Goal: Information Seeking & Learning: Learn about a topic

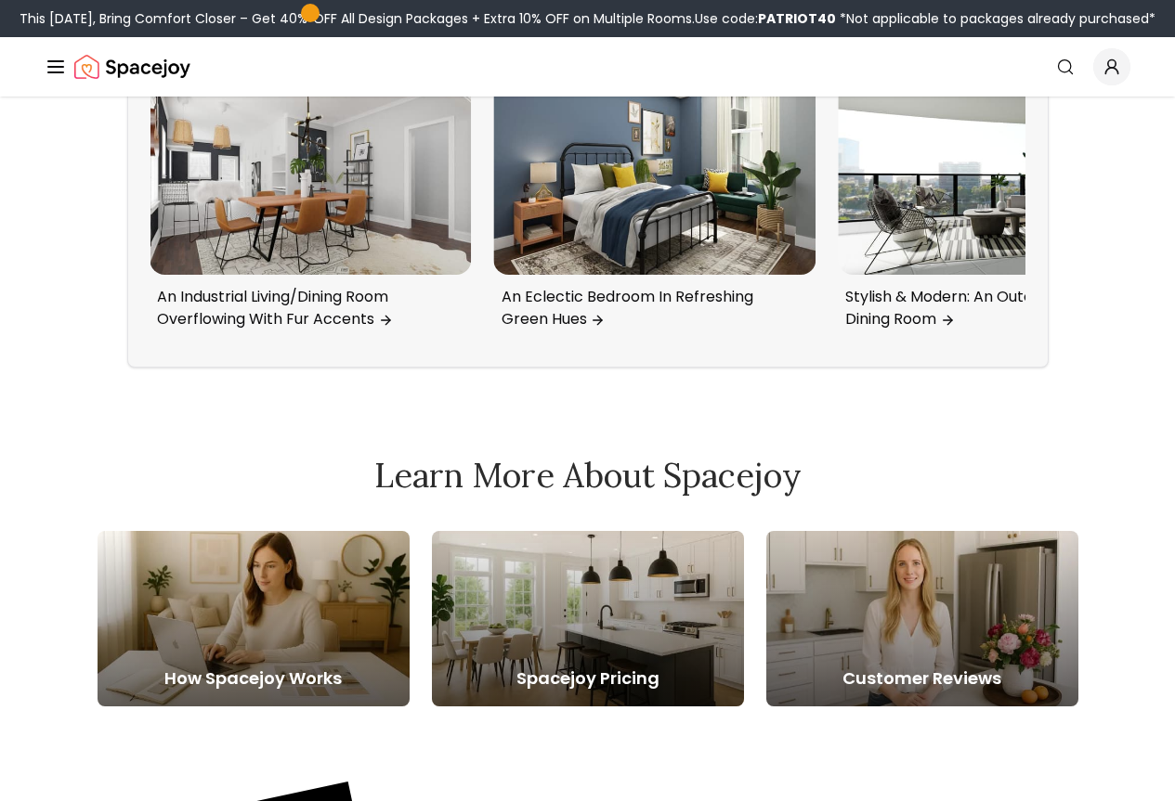
scroll to position [5944, 0]
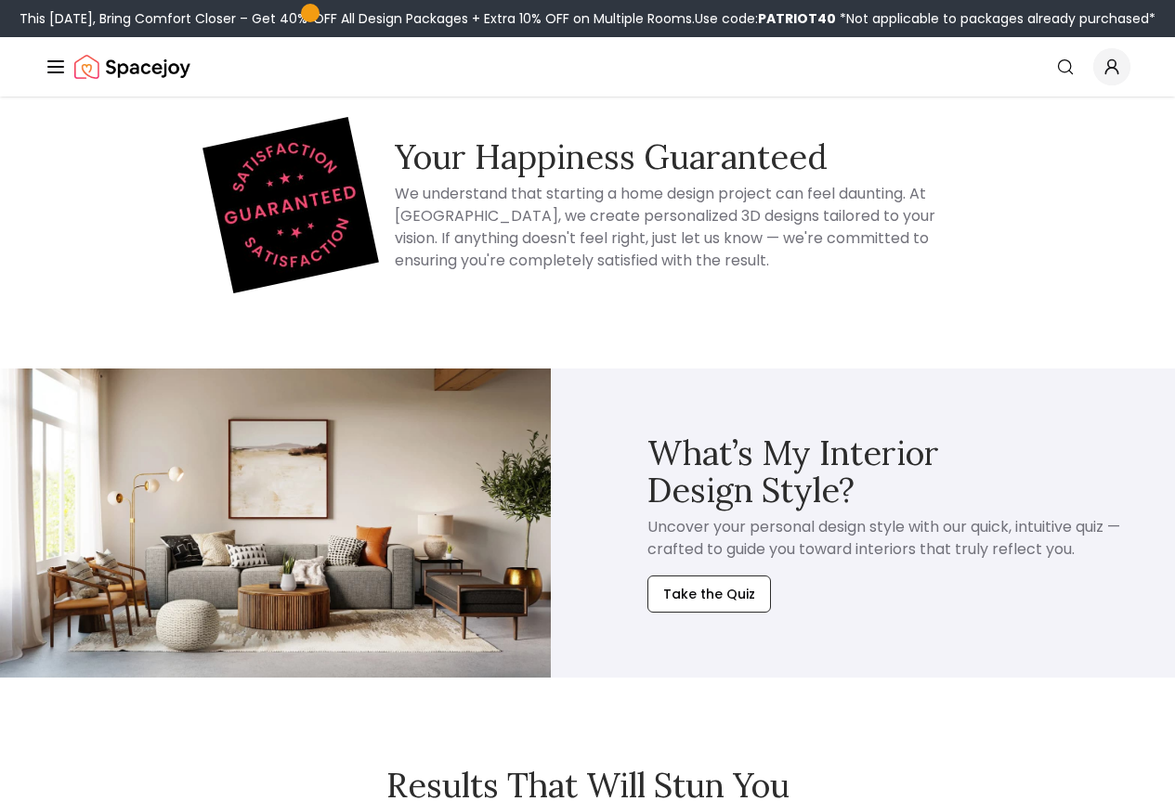
scroll to position [8294, 0]
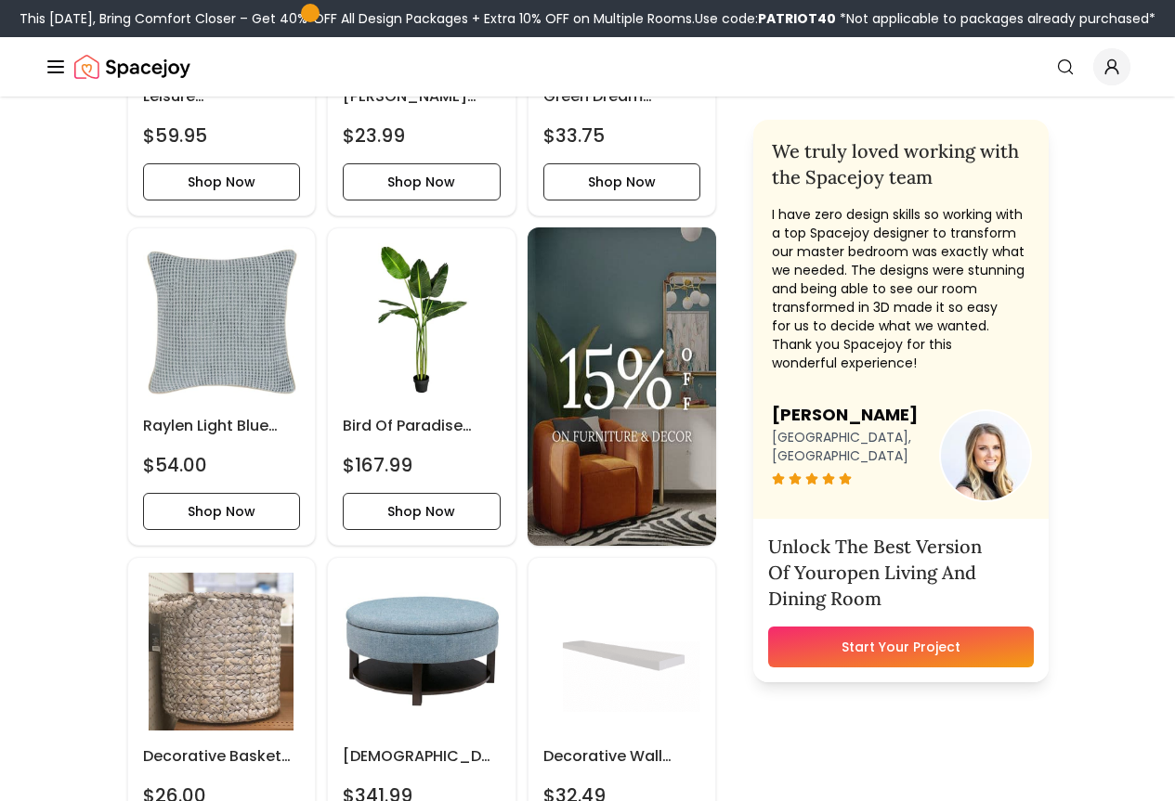
drag, startPoint x: 1168, startPoint y: 51, endPoint x: 1188, endPoint y: 825, distance: 773.8
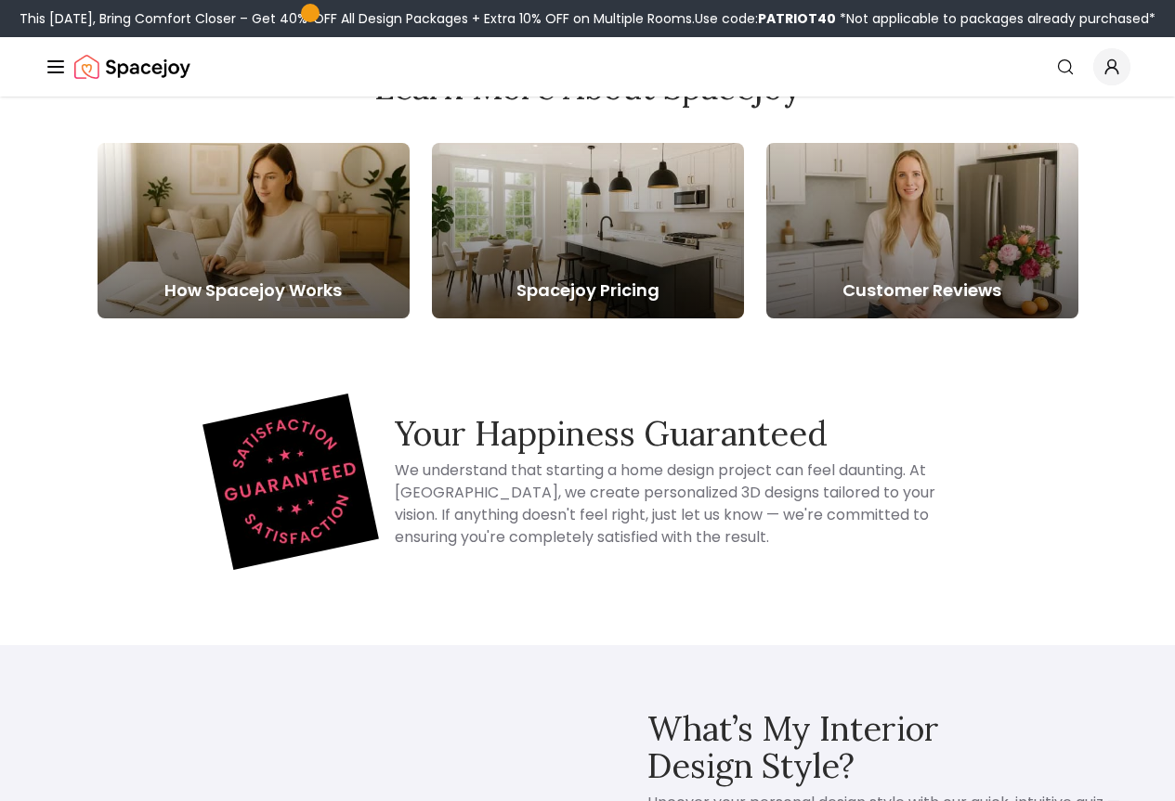
scroll to position [7780, 0]
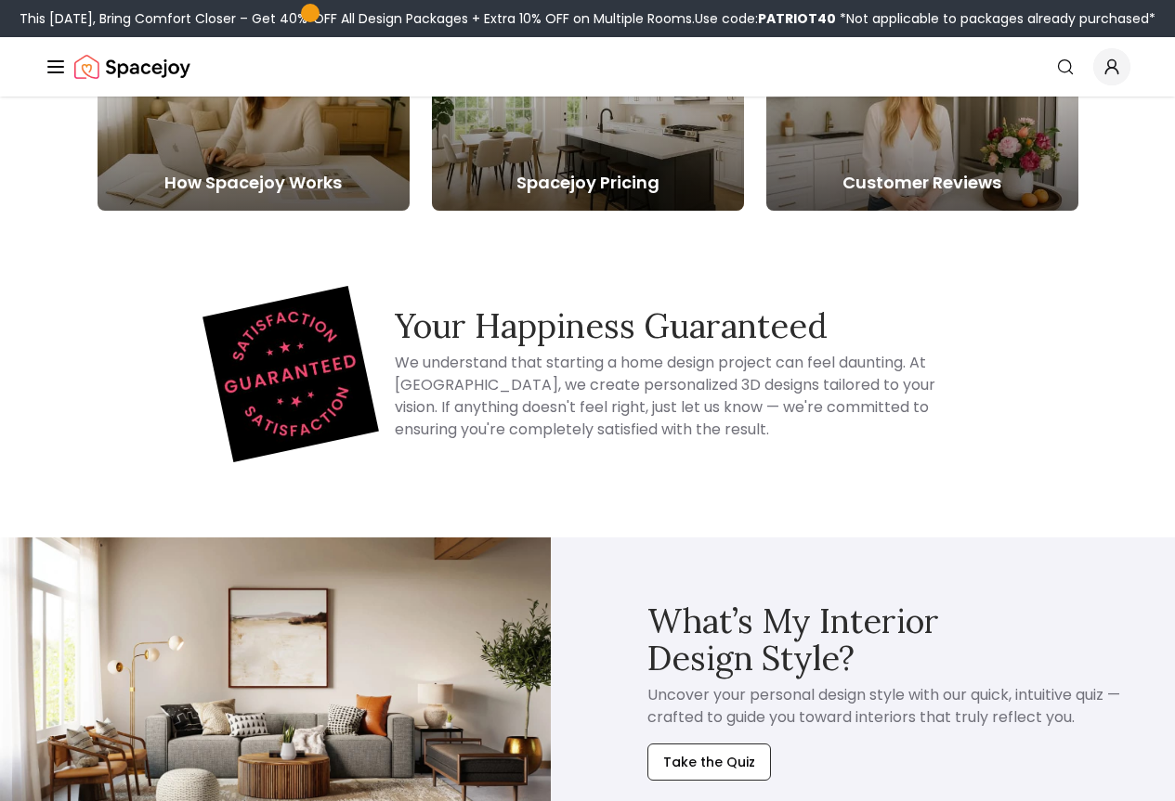
scroll to position [5206, 0]
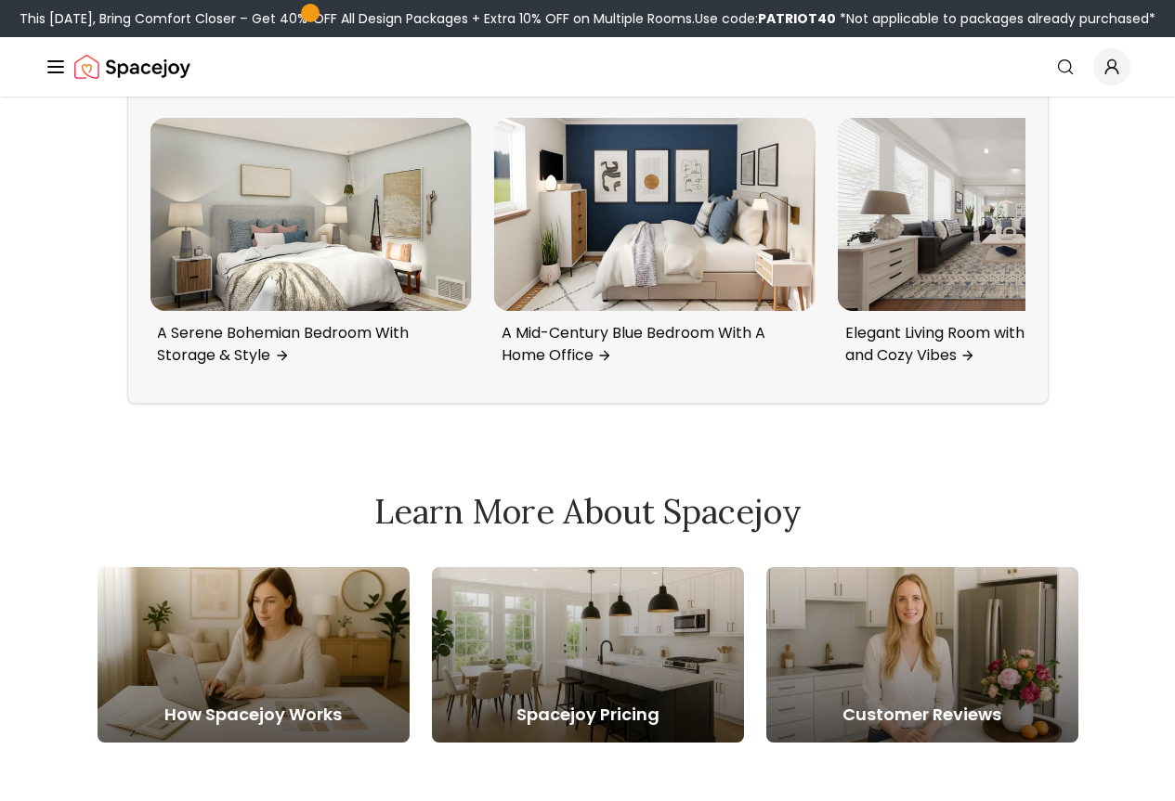
click at [1025, 71] on icon at bounding box center [1011, 56] width 30 height 30
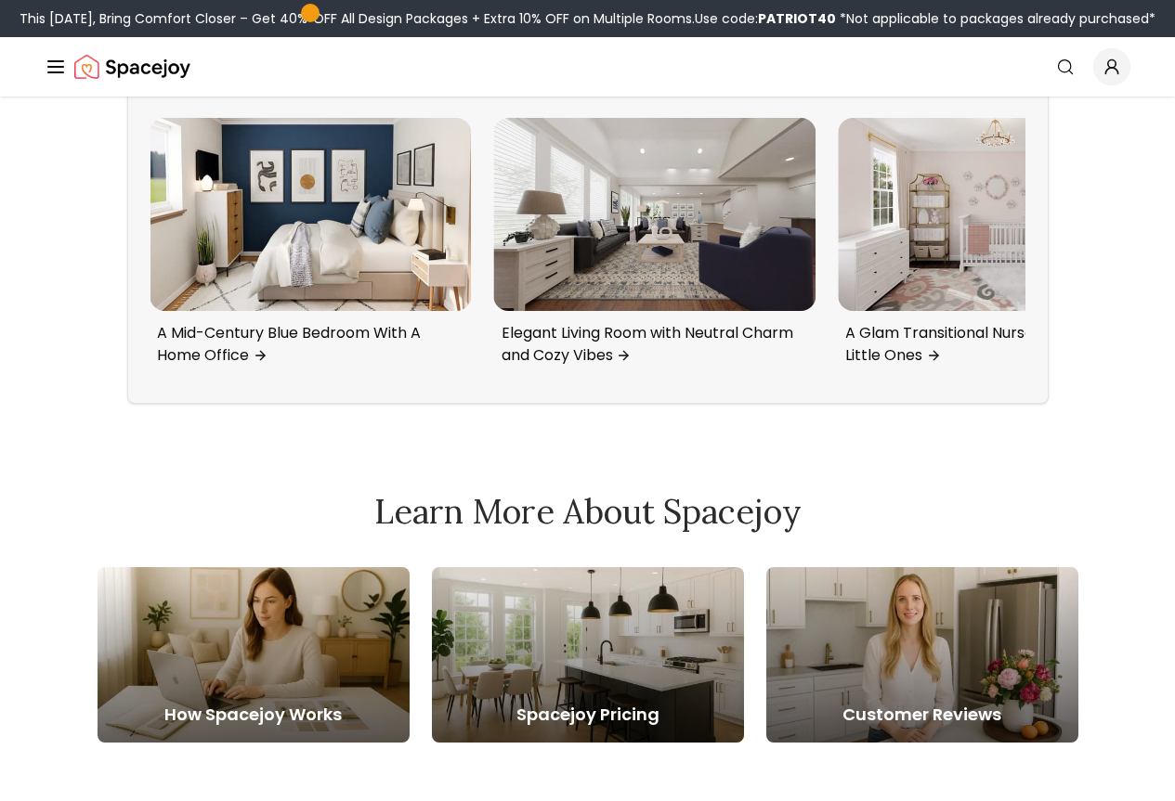
click at [1025, 71] on icon at bounding box center [1011, 56] width 30 height 30
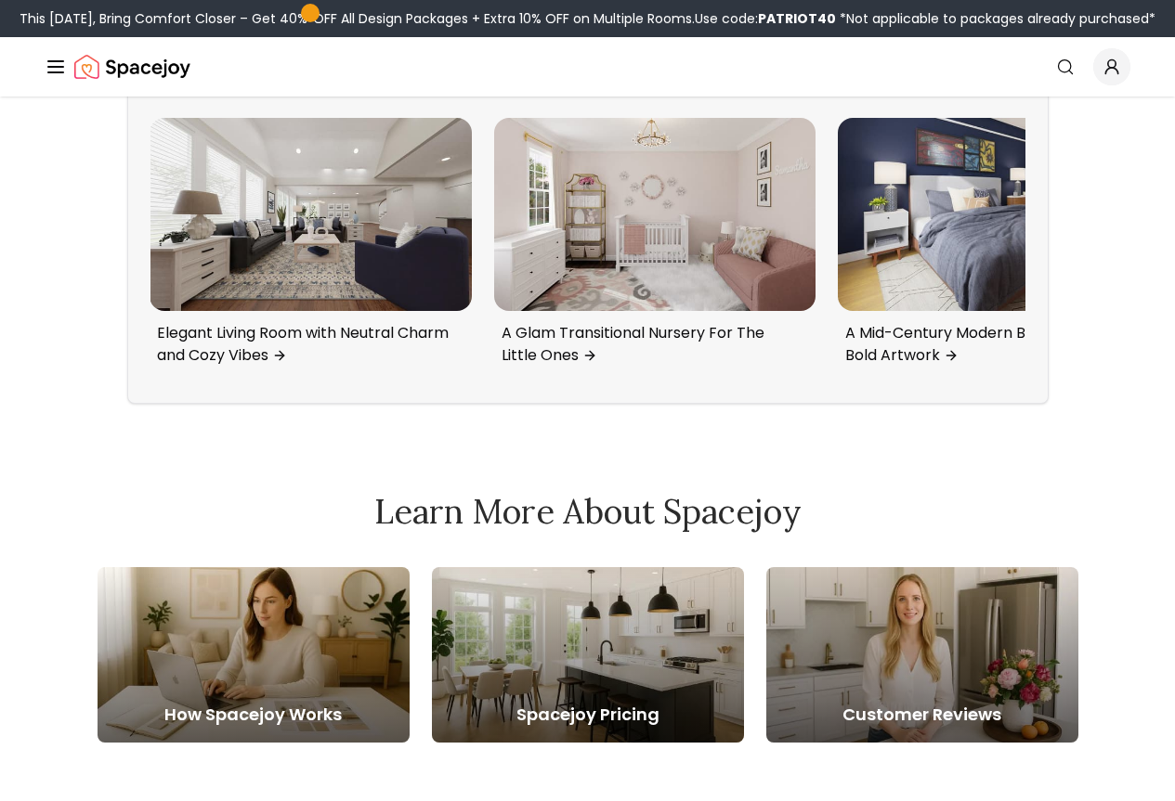
click at [1025, 71] on icon at bounding box center [1011, 56] width 30 height 30
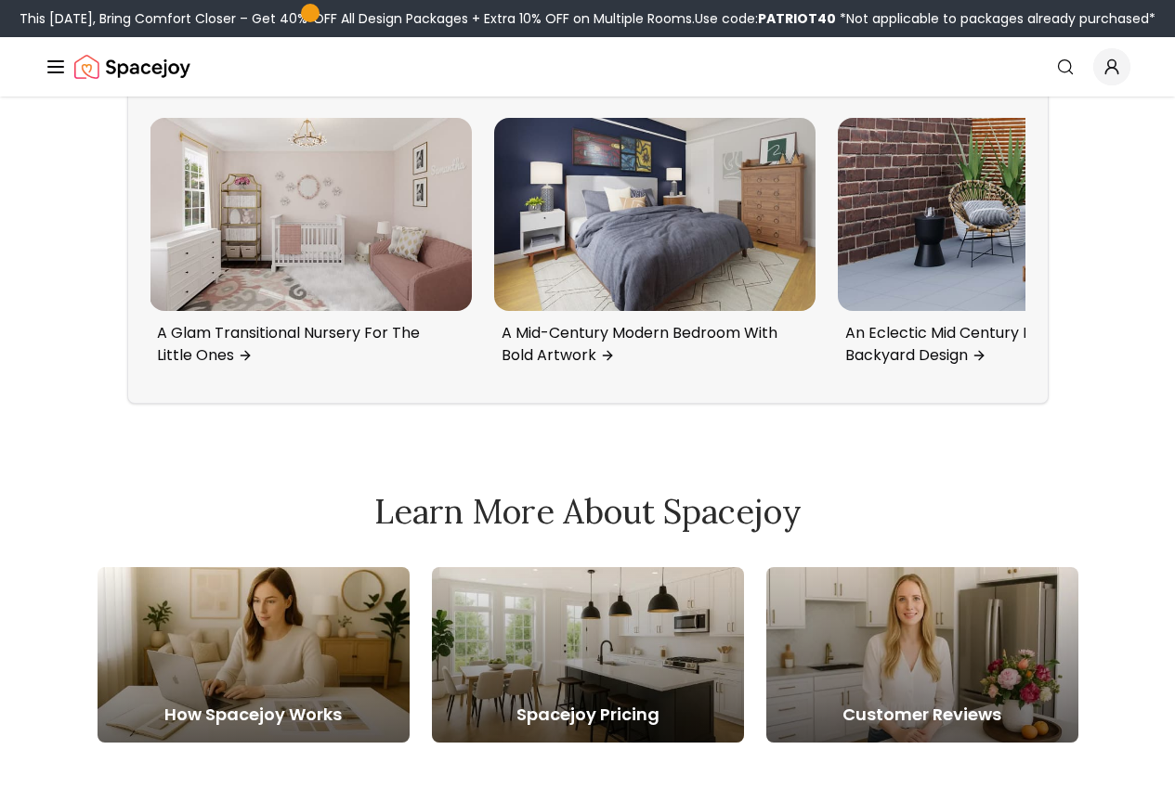
click at [1025, 71] on icon at bounding box center [1011, 56] width 30 height 30
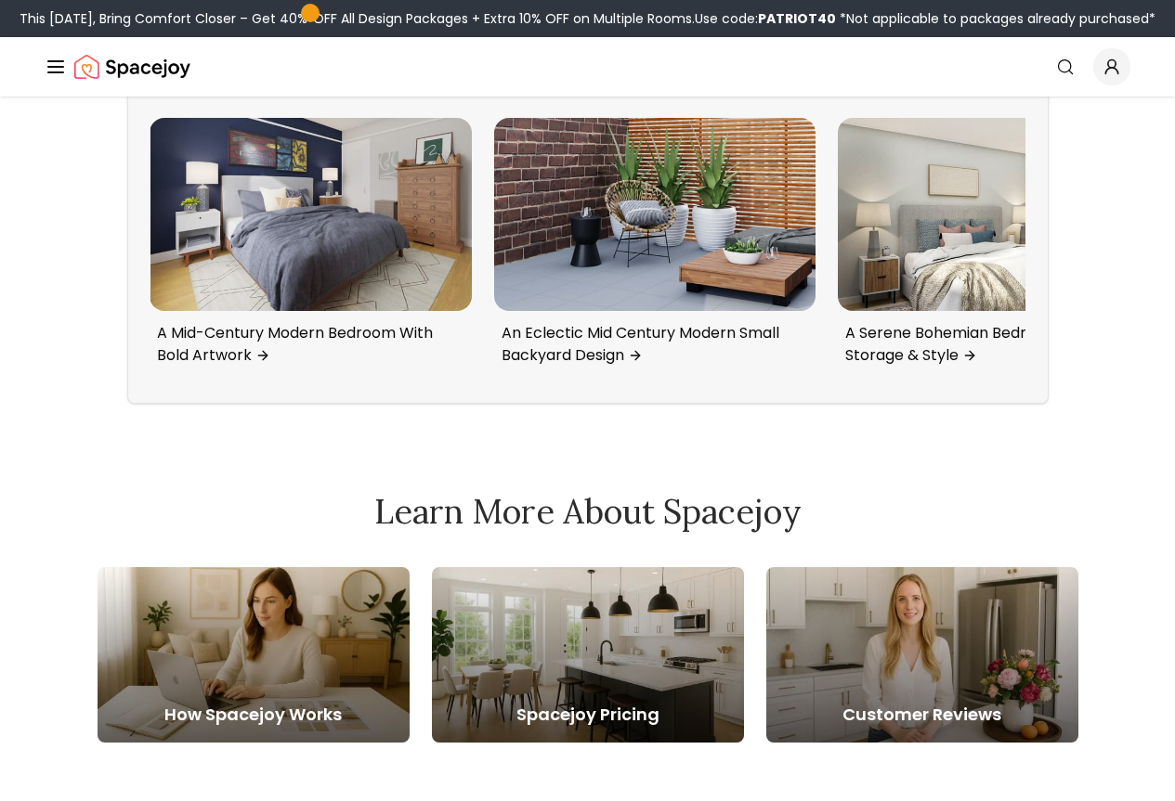
click at [1025, 71] on icon at bounding box center [1011, 56] width 30 height 30
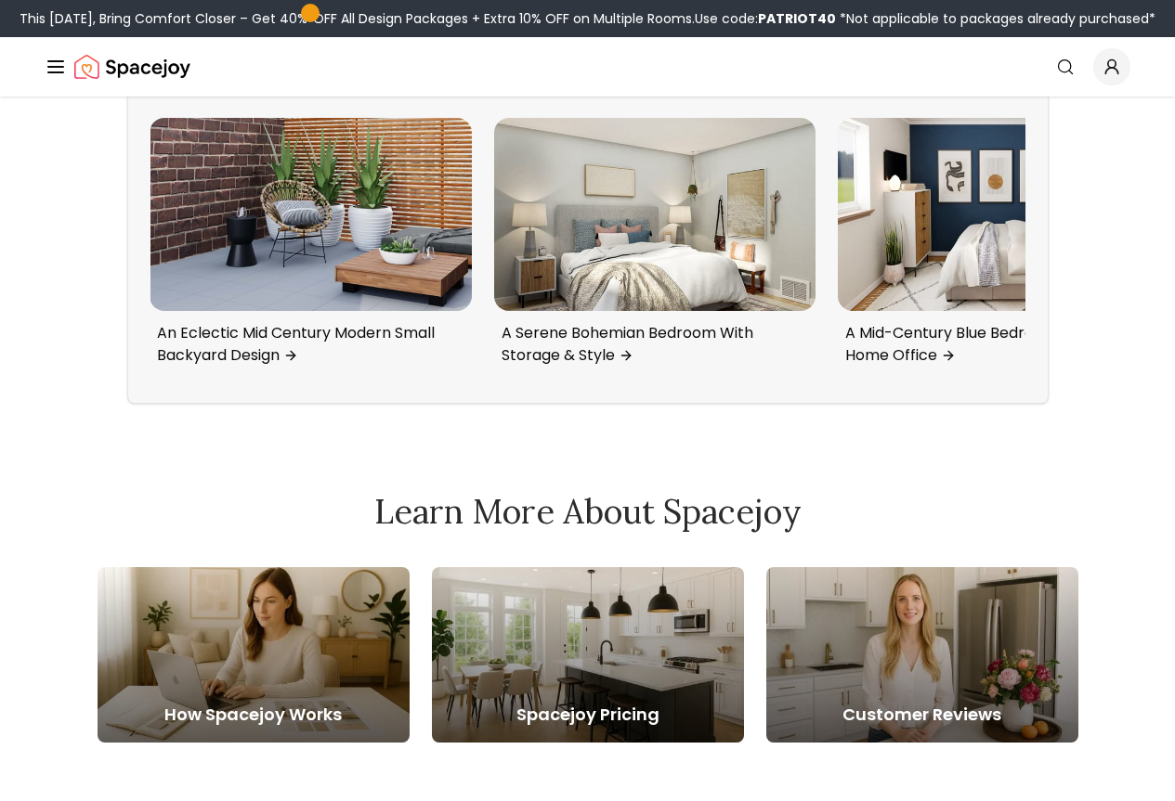
click at [1025, 71] on icon at bounding box center [1011, 56] width 30 height 30
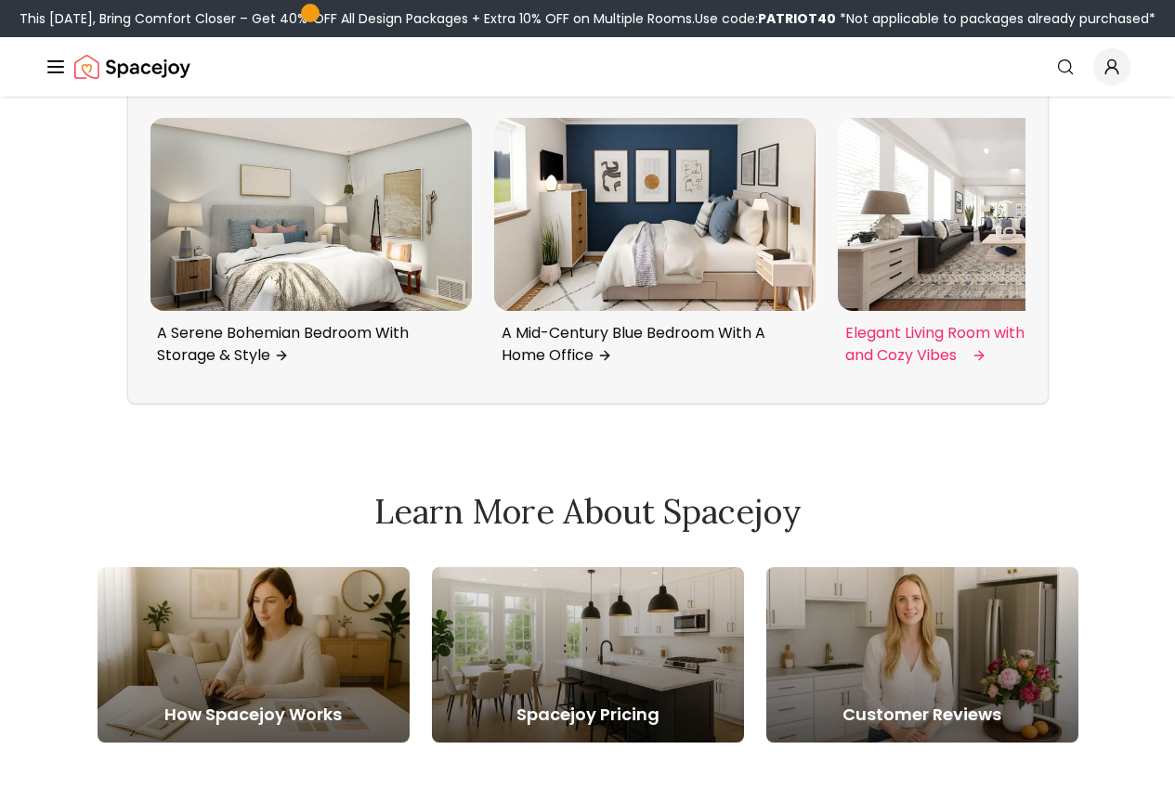
click at [957, 311] on img "4 / 6" at bounding box center [998, 214] width 321 height 193
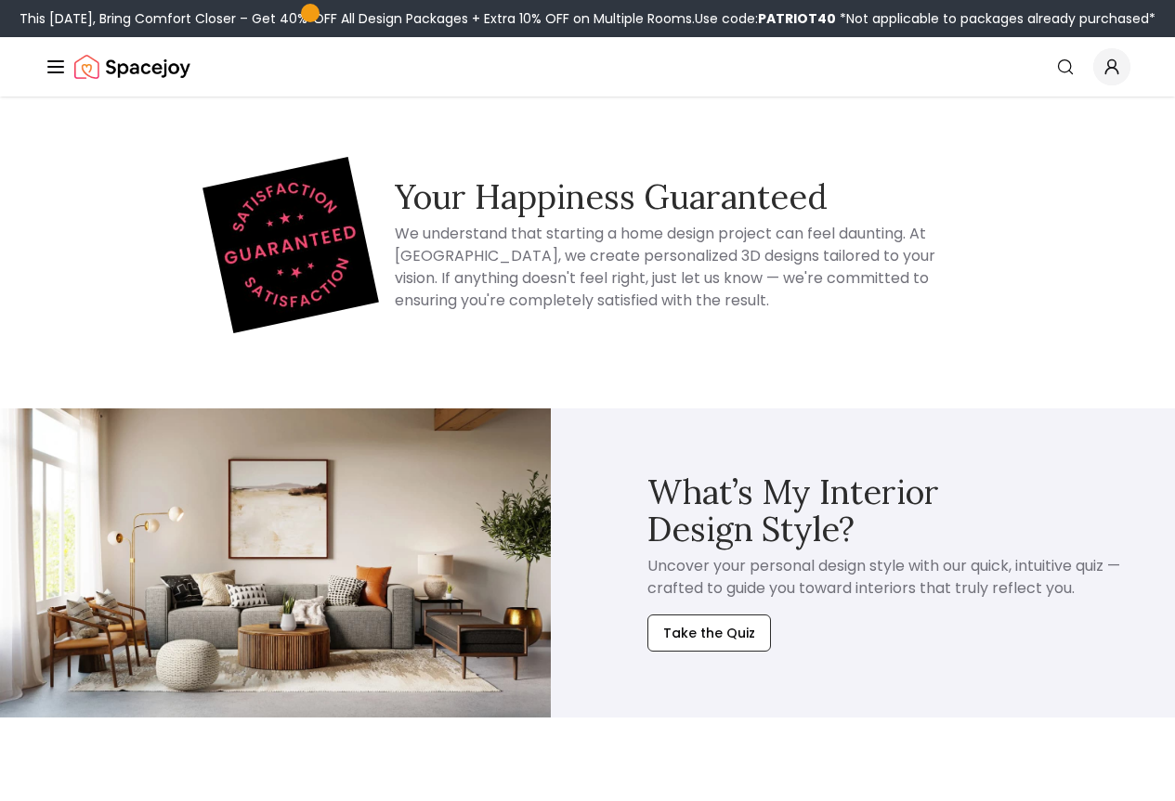
scroll to position [6129, 0]
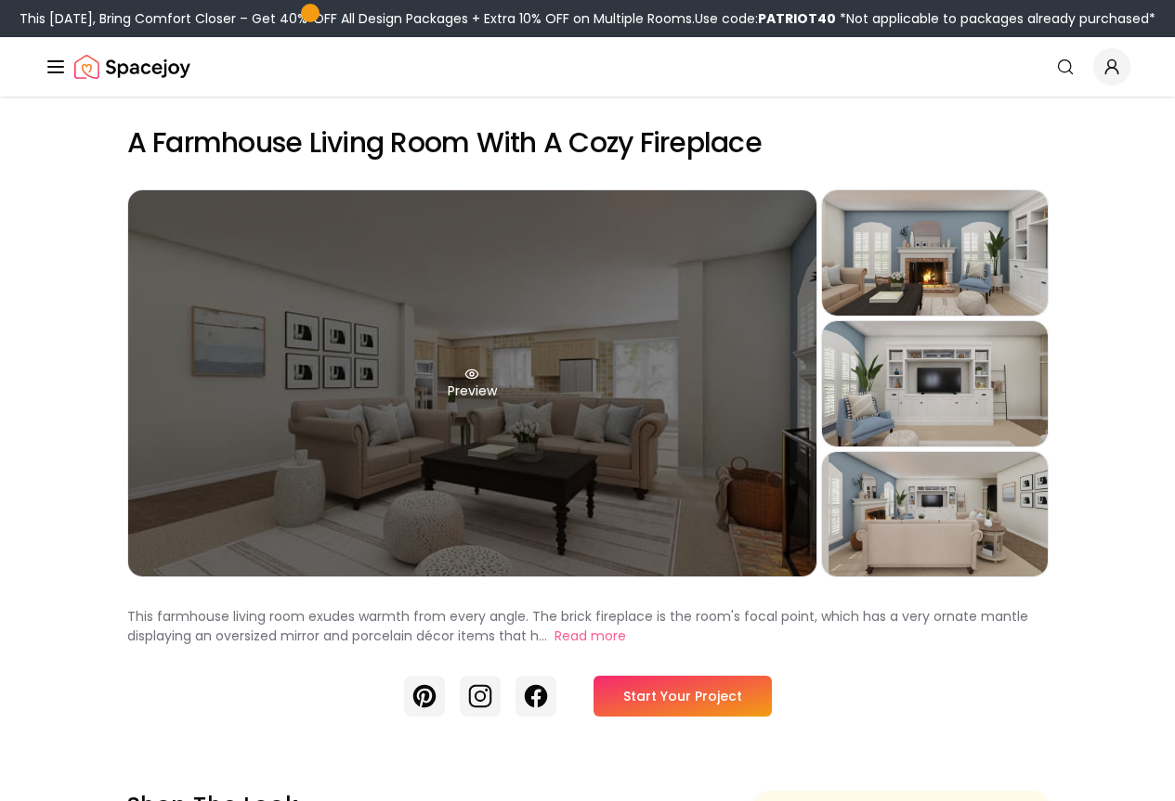
click at [682, 397] on div "Preview" at bounding box center [472, 383] width 688 height 386
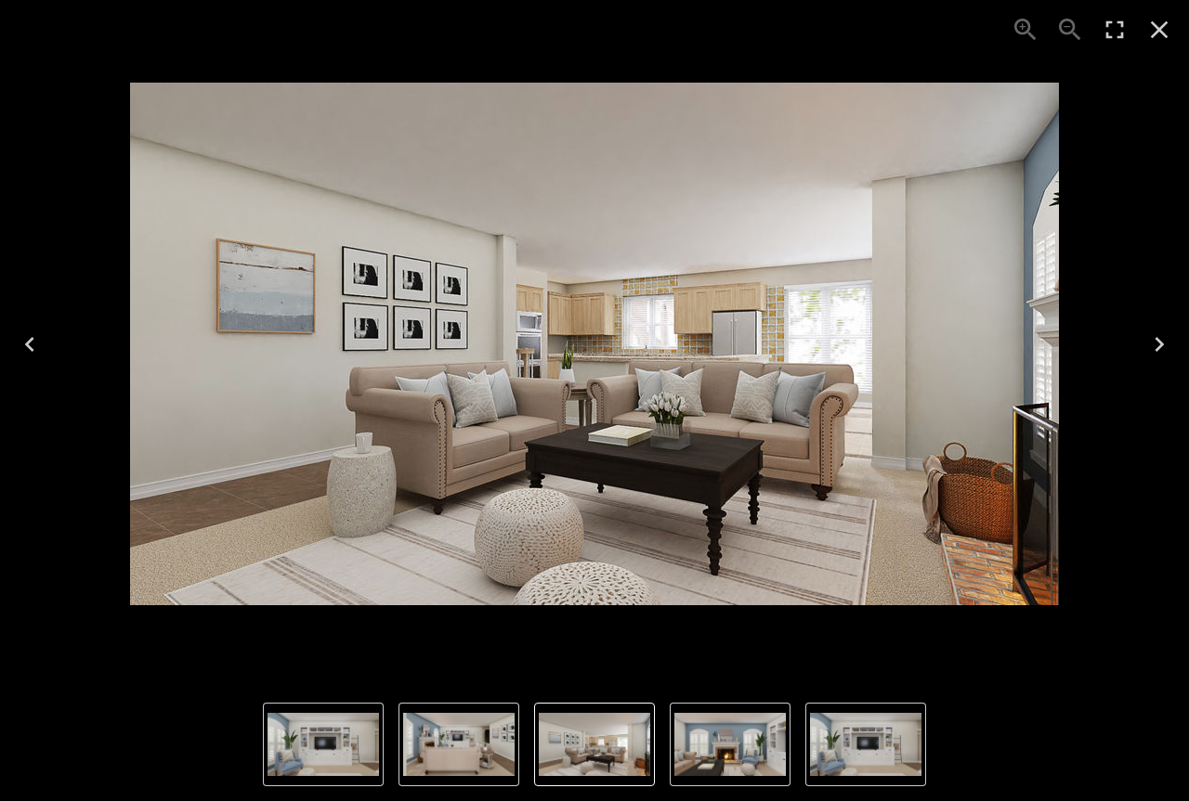
drag, startPoint x: 547, startPoint y: 408, endPoint x: 919, endPoint y: 345, distance: 377.6
drag, startPoint x: 1165, startPoint y: 16, endPoint x: 1157, endPoint y: 39, distance: 24.7
click at [1165, 16] on icon "Close" at bounding box center [1159, 30] width 30 height 30
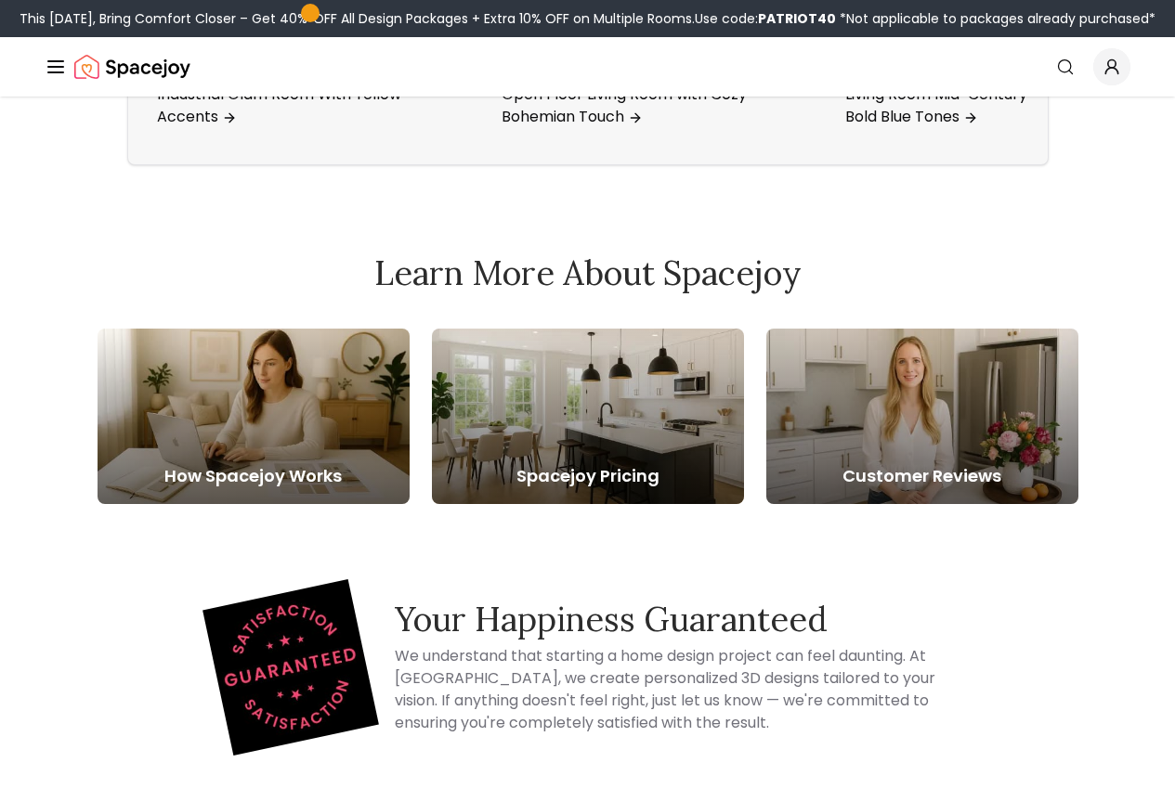
scroll to position [6148, 0]
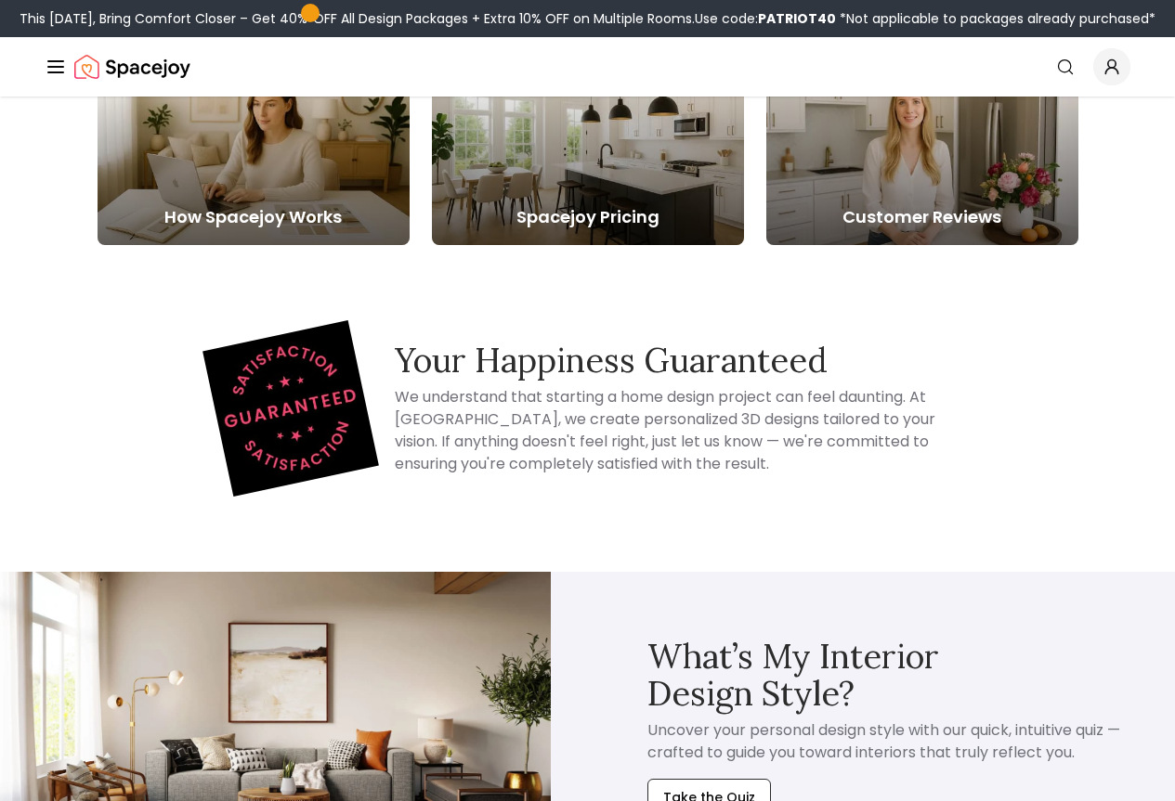
scroll to position [9677, 0]
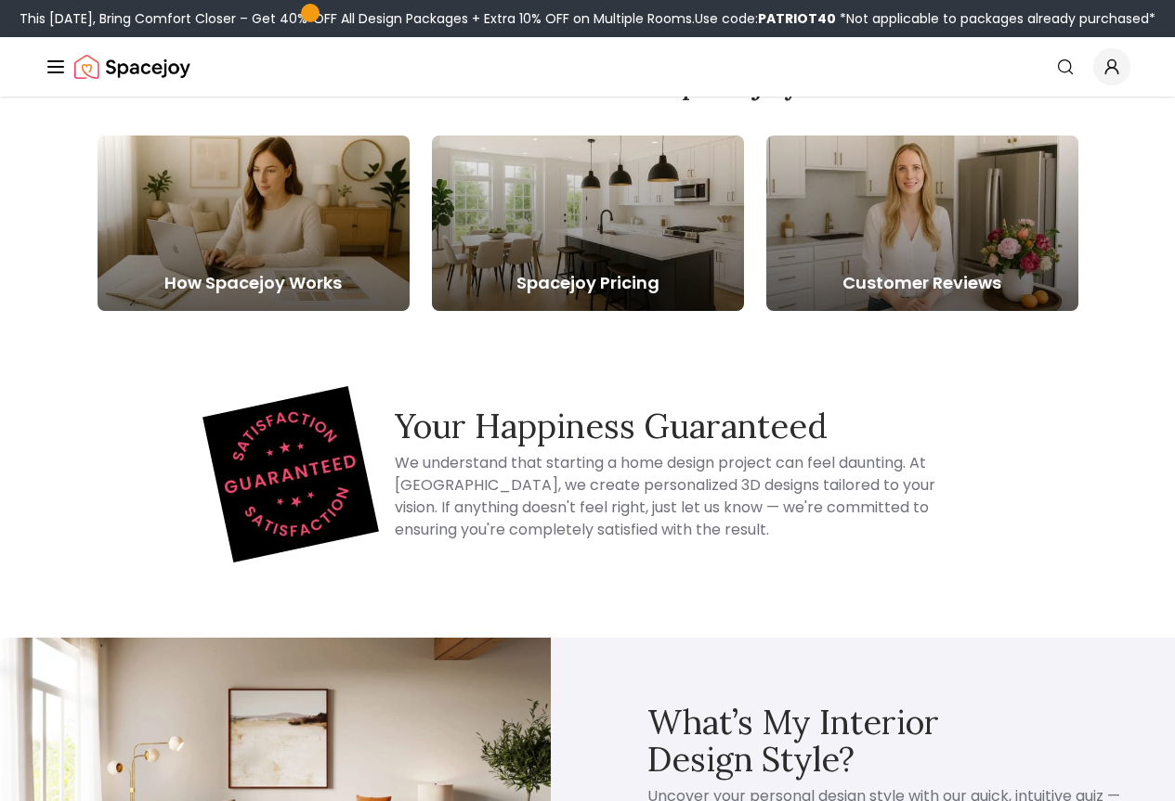
scroll to position [3324, 0]
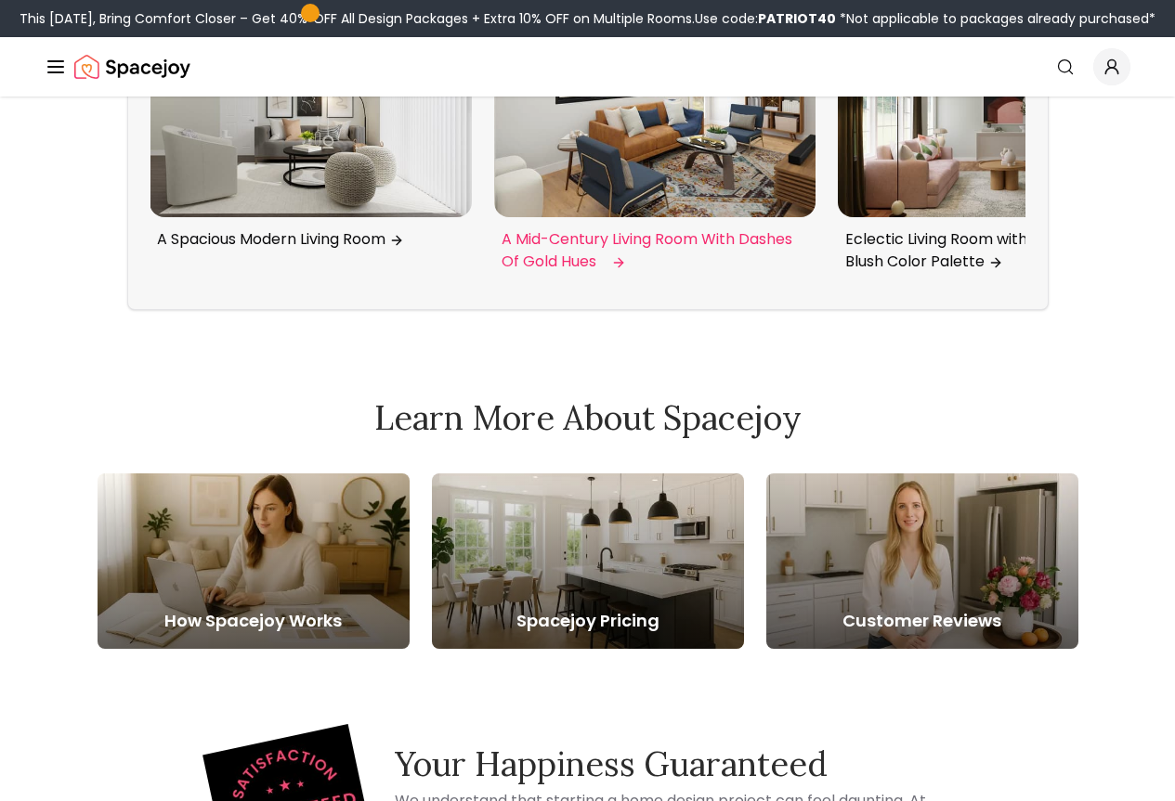
click at [579, 218] on img "5 / 6" at bounding box center [654, 121] width 321 height 193
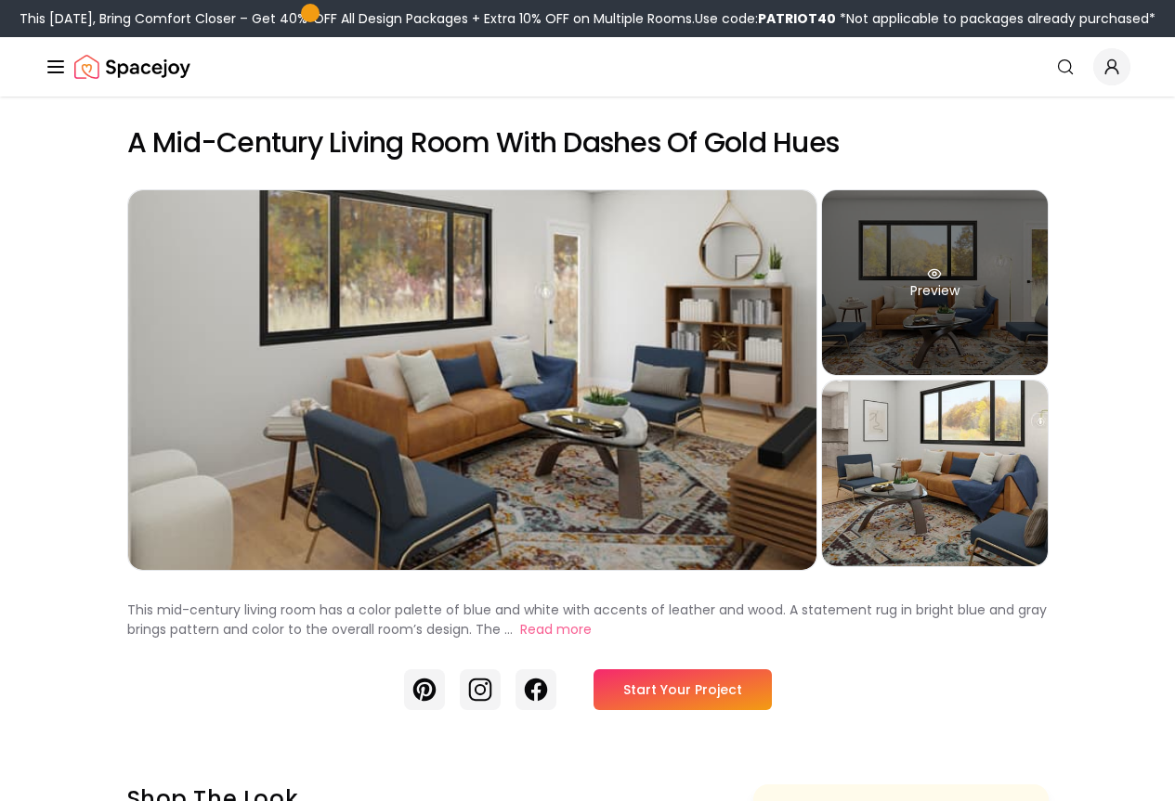
click at [1048, 349] on div "Preview" at bounding box center [935, 282] width 226 height 185
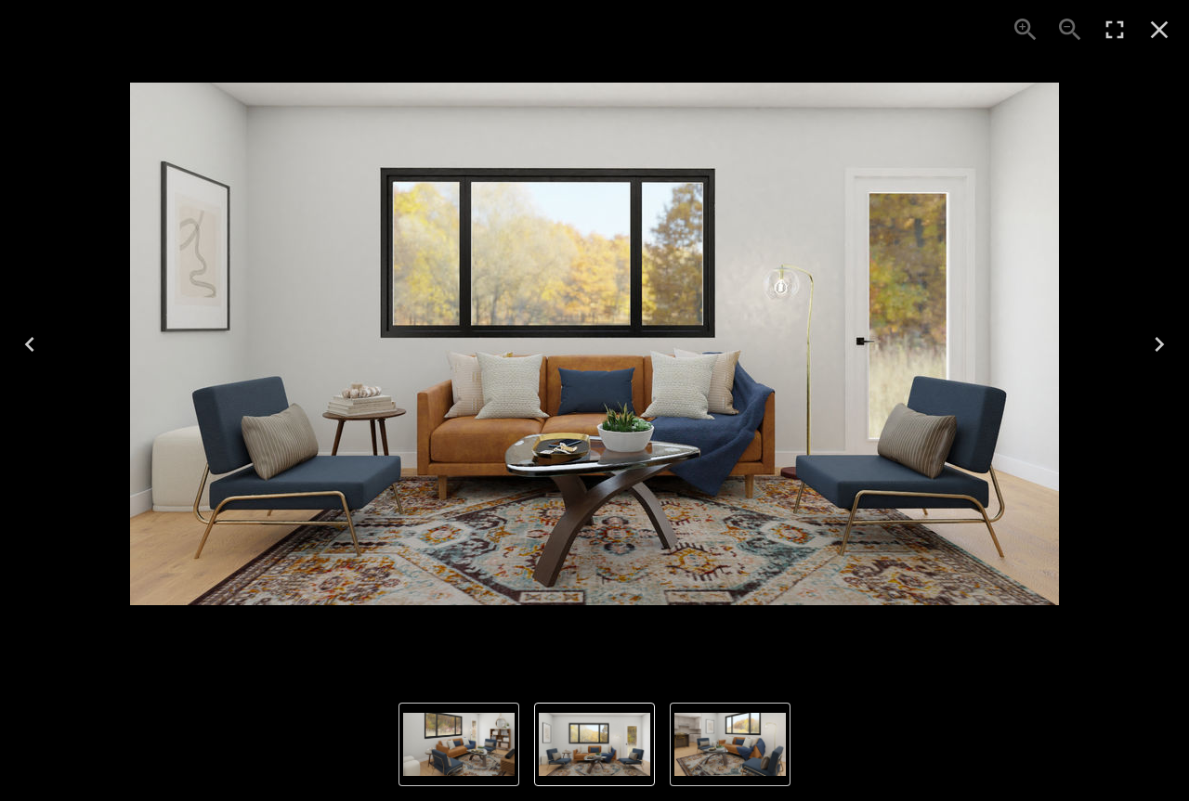
click at [1119, 228] on div "2 of 3" at bounding box center [594, 344] width 1159 height 658
click at [1167, 36] on icon "Close" at bounding box center [1159, 30] width 30 height 30
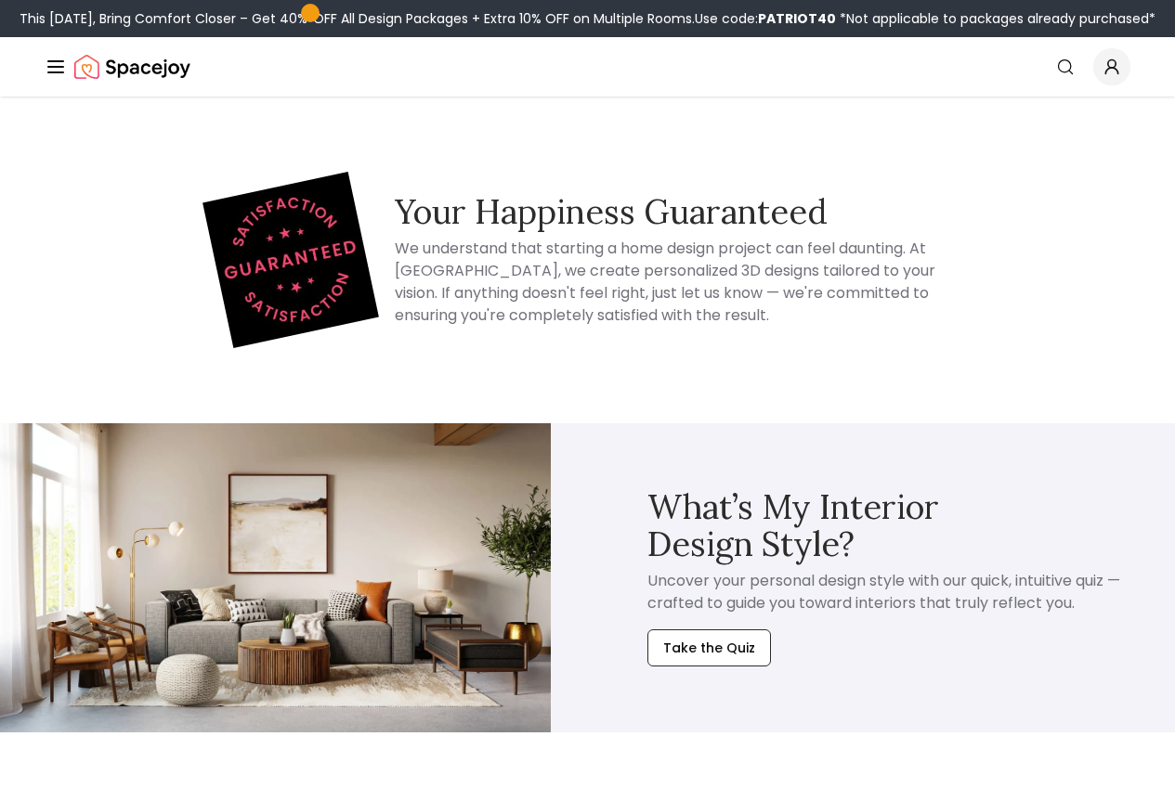
scroll to position [4829, 0]
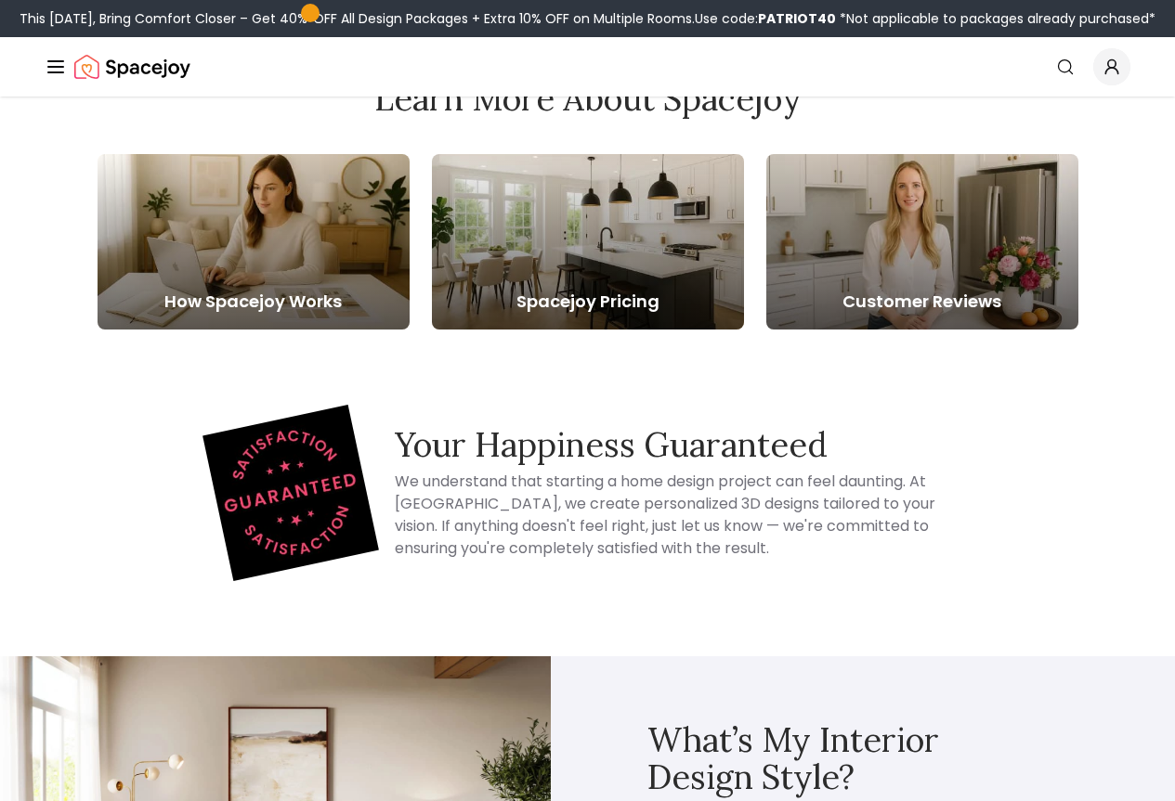
scroll to position [5507, 0]
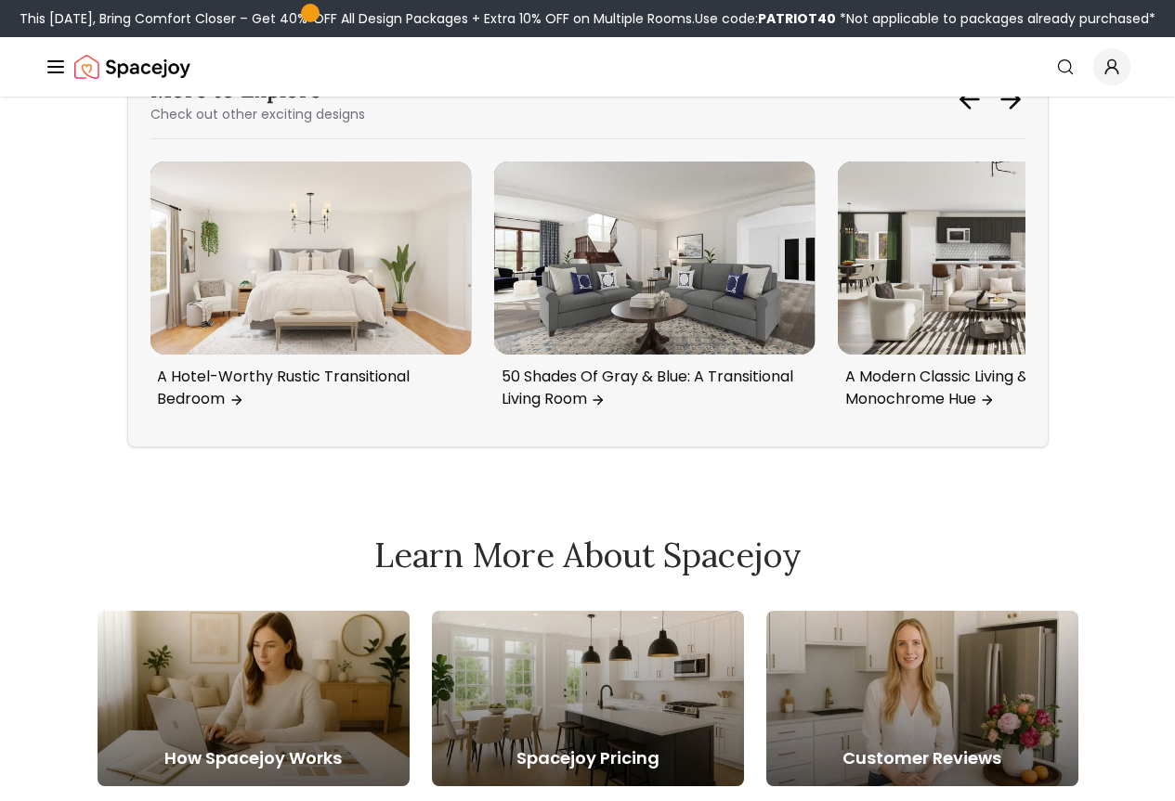
scroll to position [6414, 0]
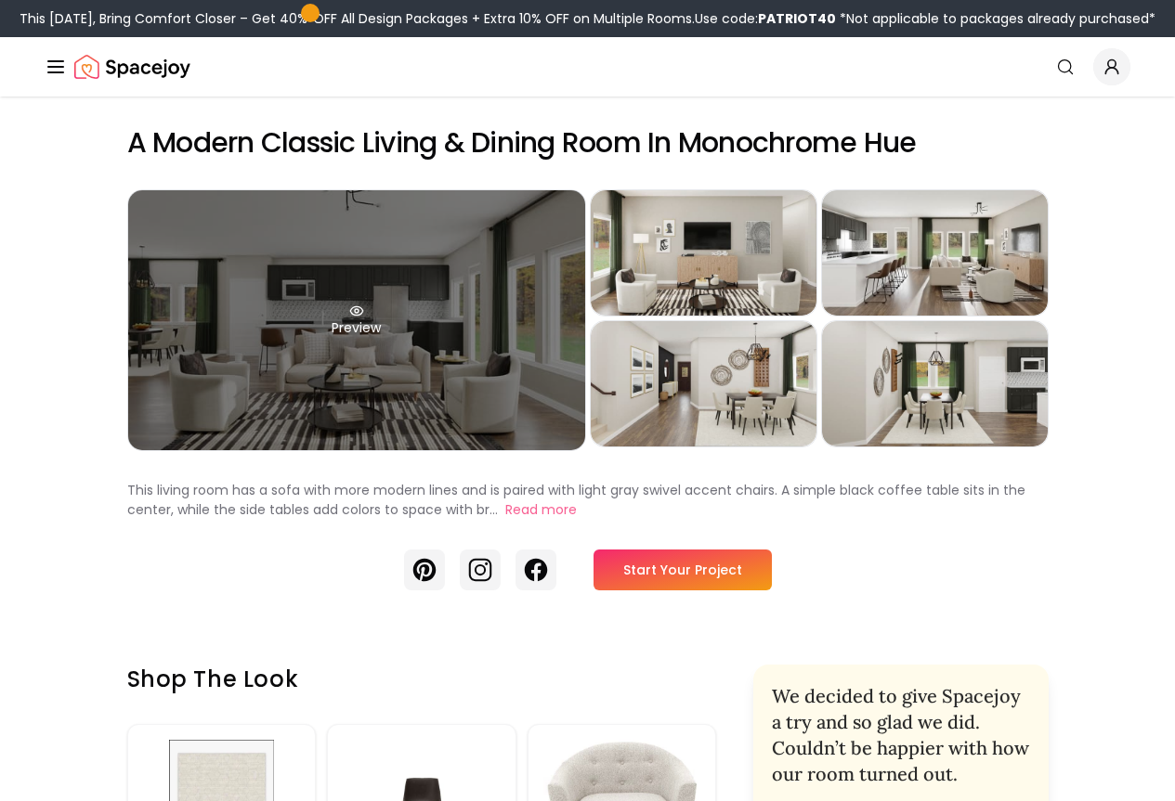
click at [470, 359] on div "Preview" at bounding box center [356, 320] width 457 height 260
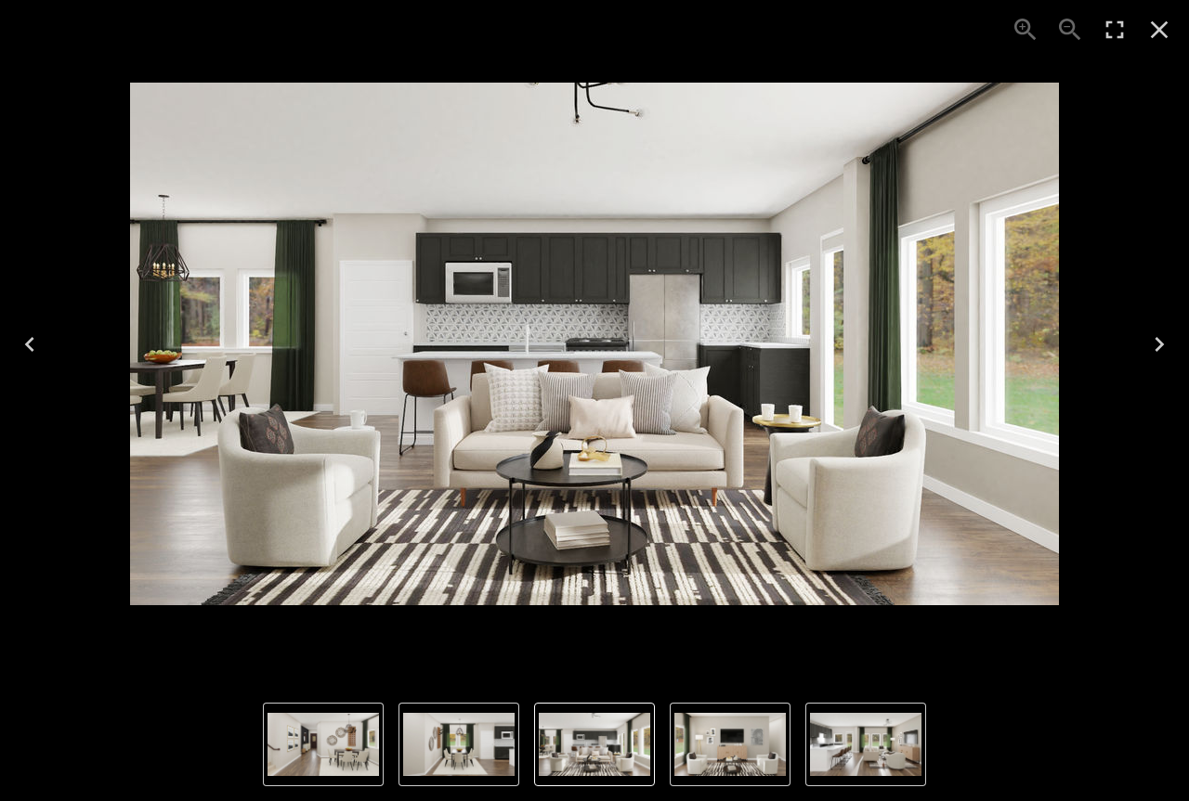
drag, startPoint x: 597, startPoint y: 397, endPoint x: 528, endPoint y: 384, distance: 69.9
click at [1153, 12] on button "Close" at bounding box center [1159, 29] width 45 height 45
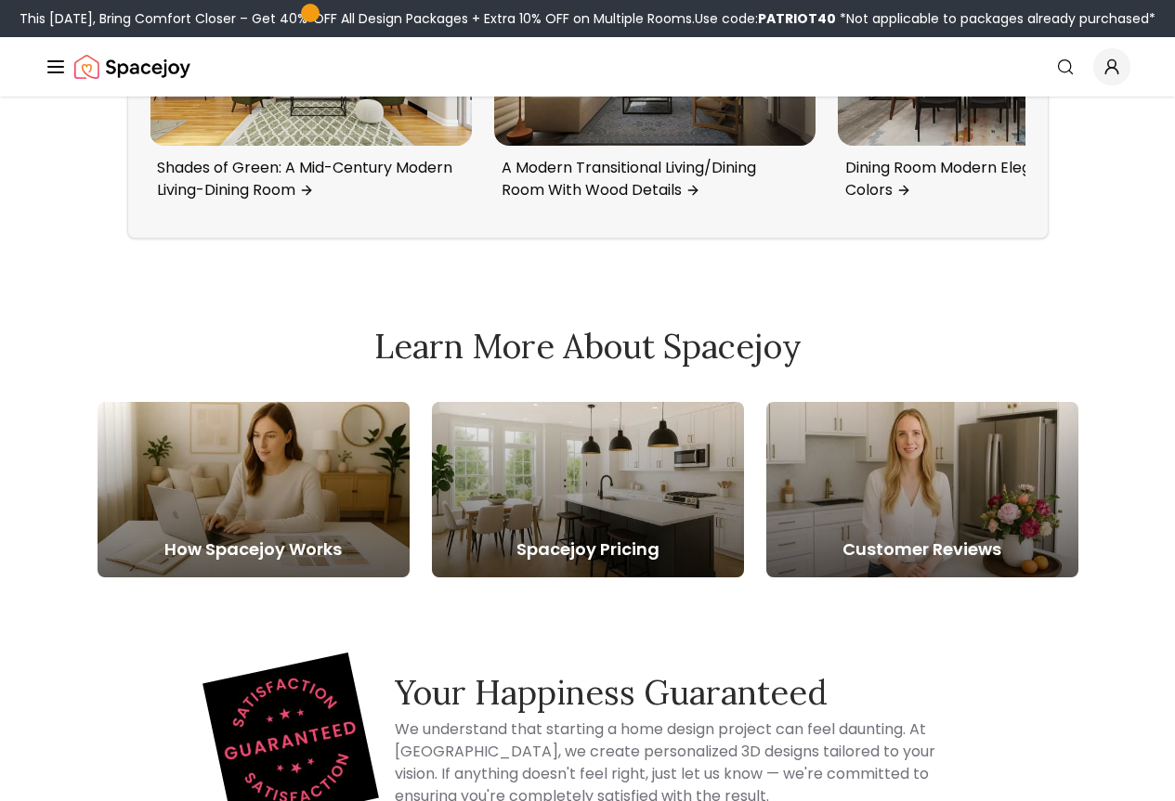
scroll to position [6585, 0]
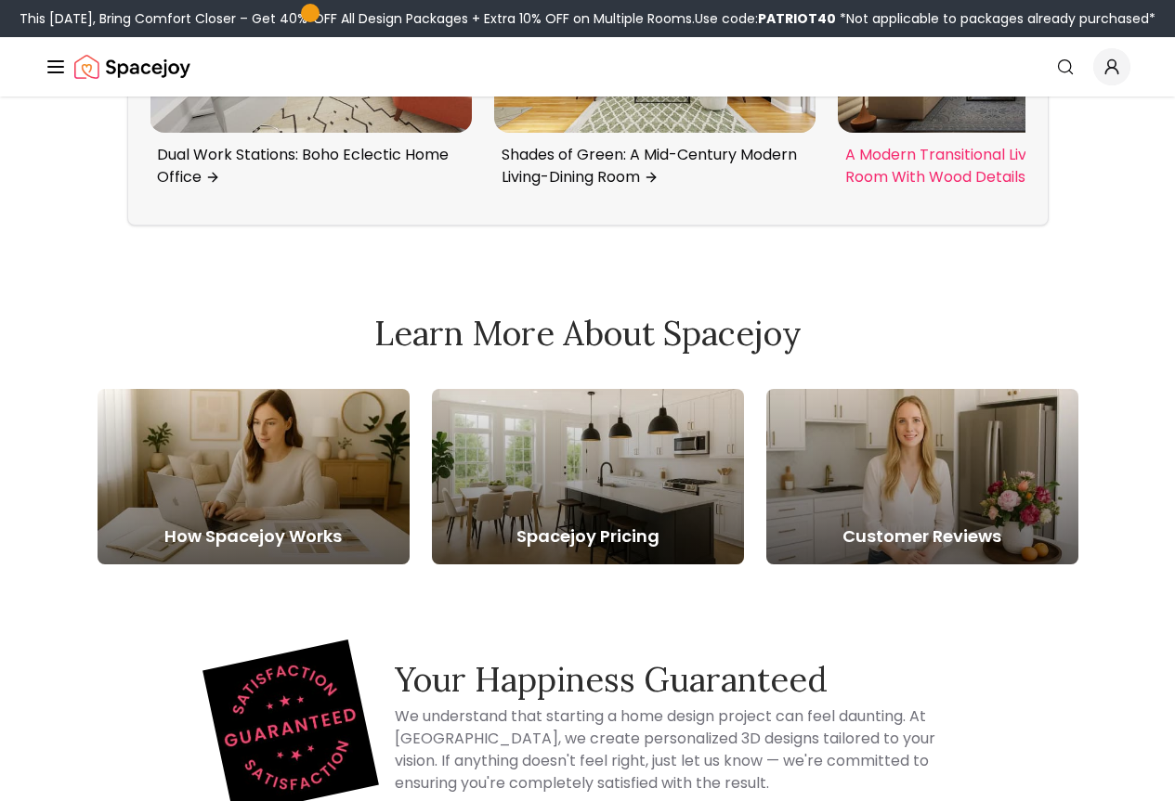
click at [866, 133] on img "5 / 6" at bounding box center [998, 36] width 321 height 193
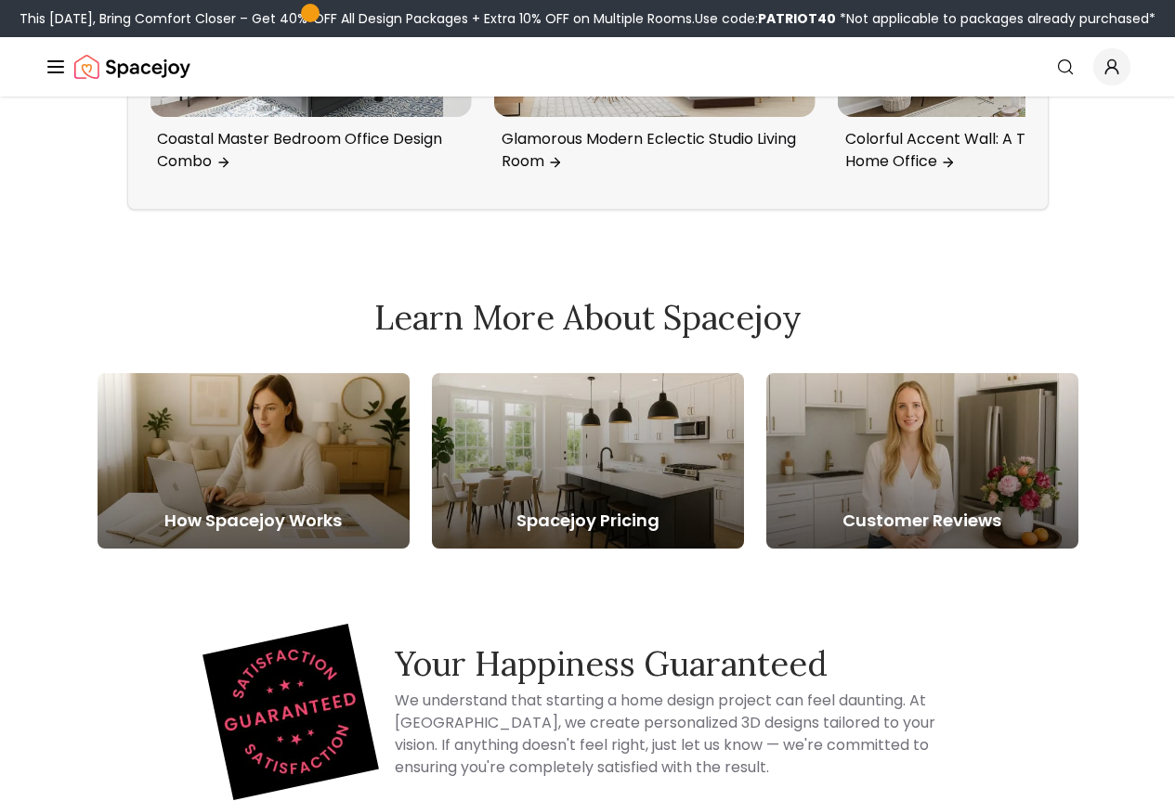
scroll to position [5758, 0]
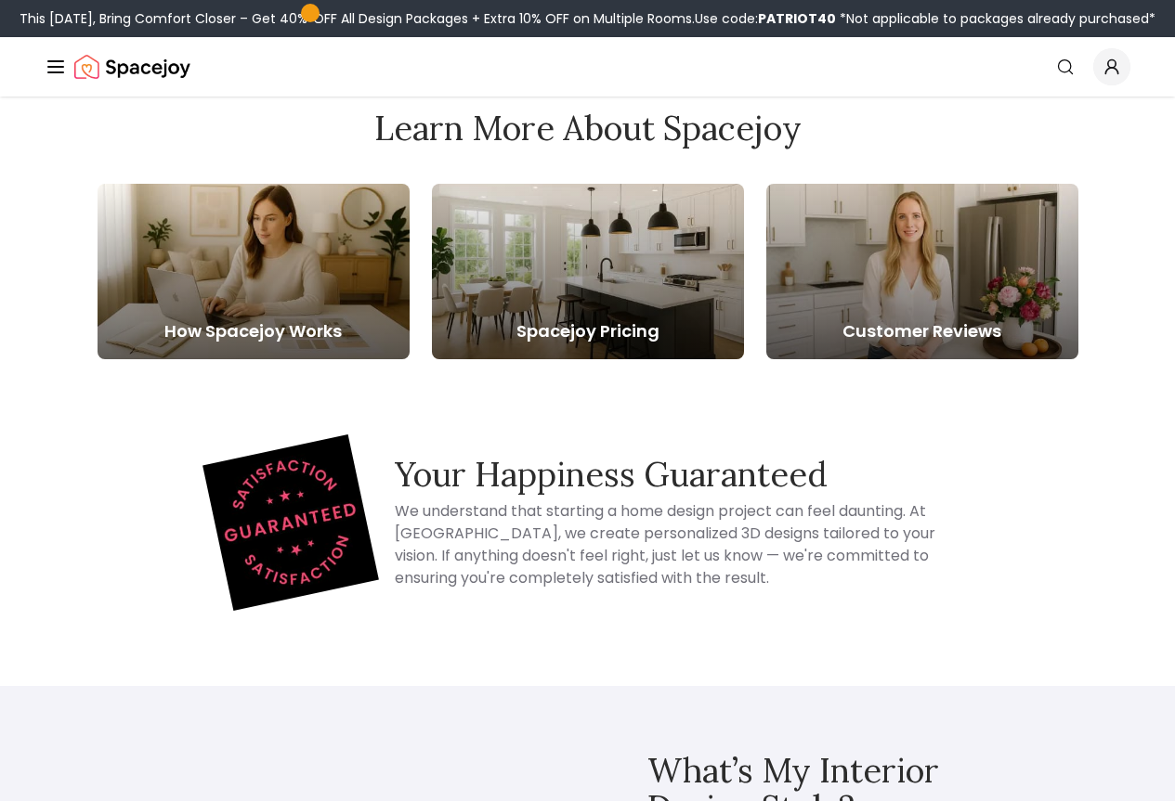
scroll to position [4789, 0]
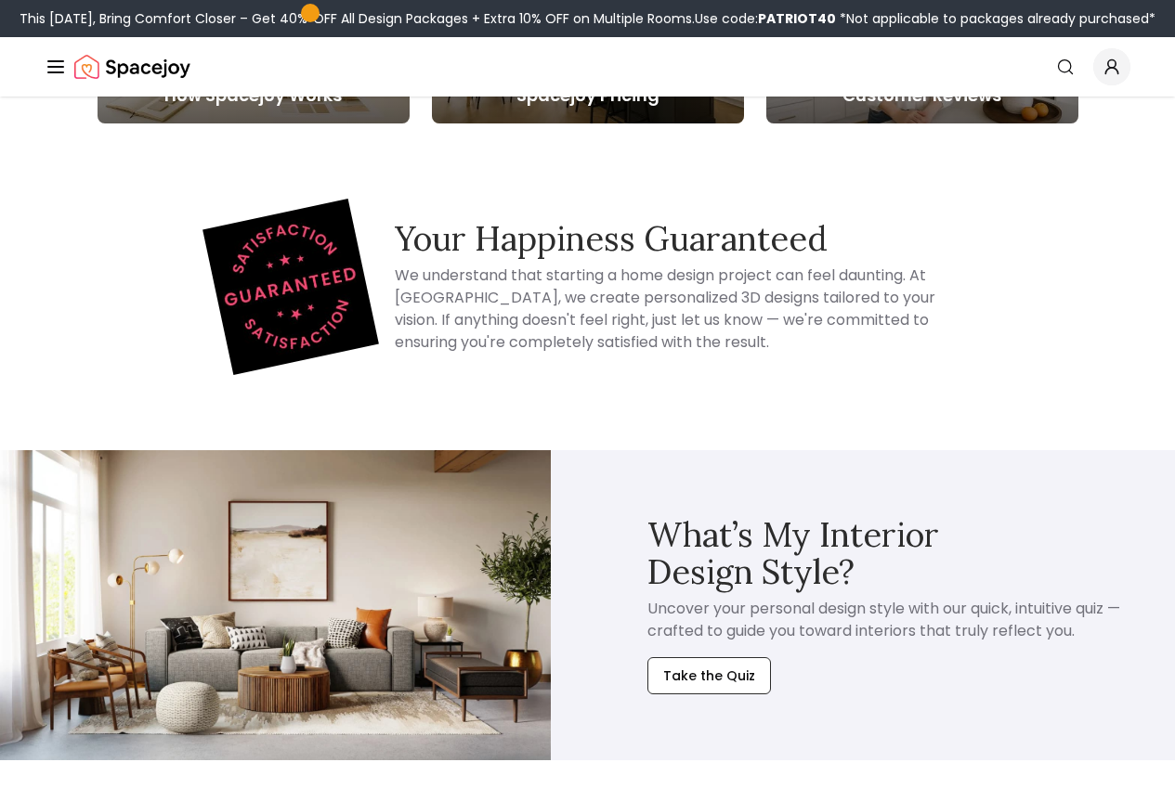
scroll to position [12012, 0]
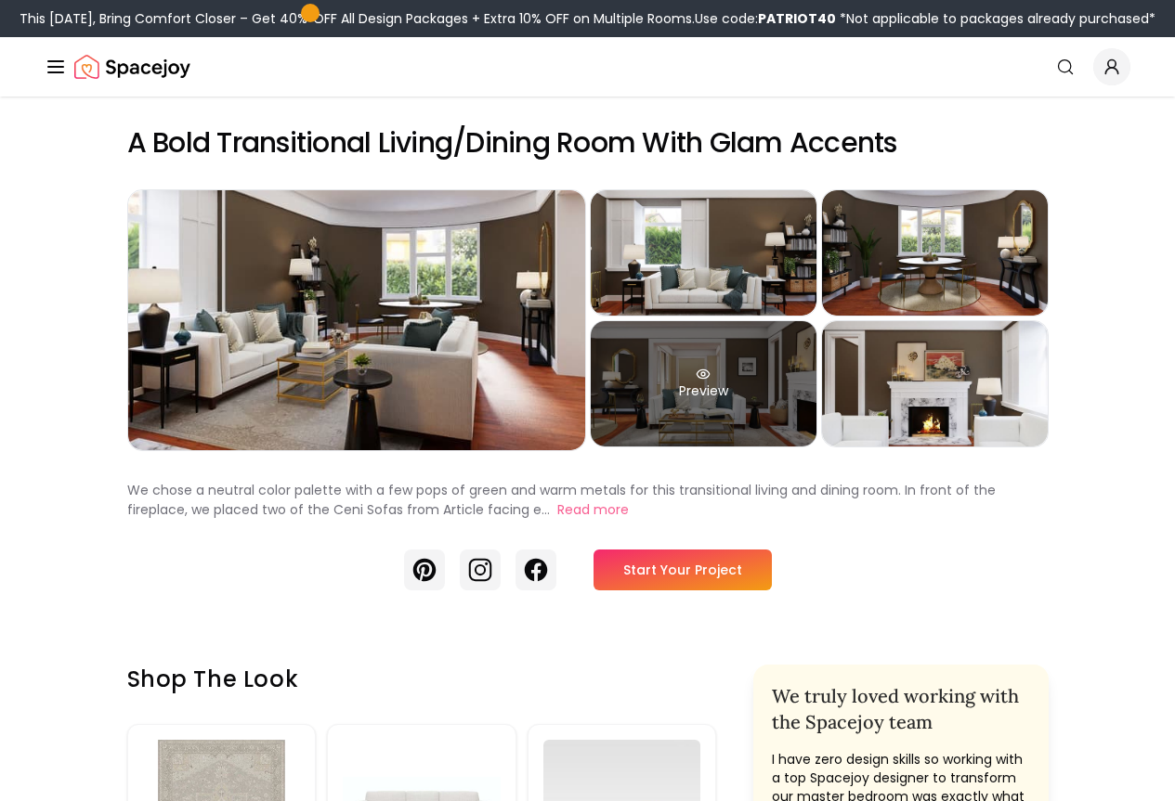
click at [758, 447] on div "Preview" at bounding box center [704, 383] width 226 height 125
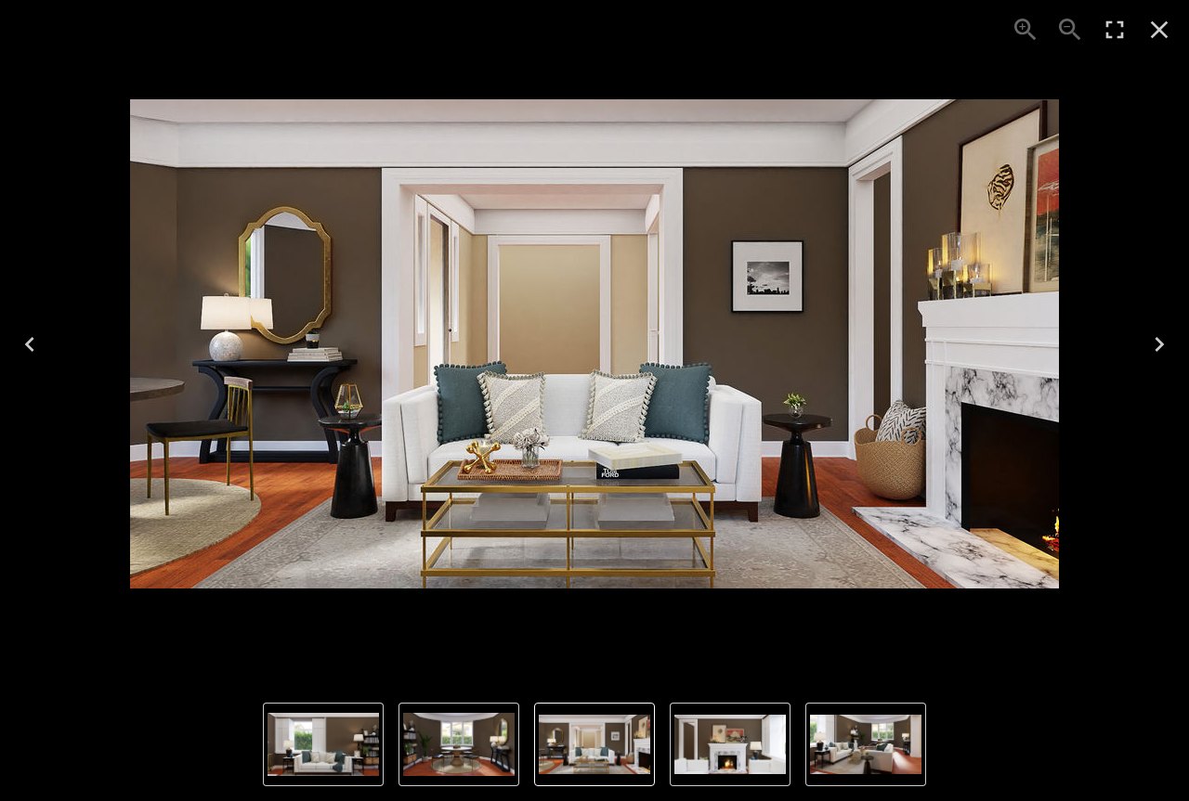
click at [616, 745] on img "4 of 5" at bounding box center [594, 744] width 111 height 59
click at [319, 756] on img "2 of 5" at bounding box center [322, 744] width 111 height 63
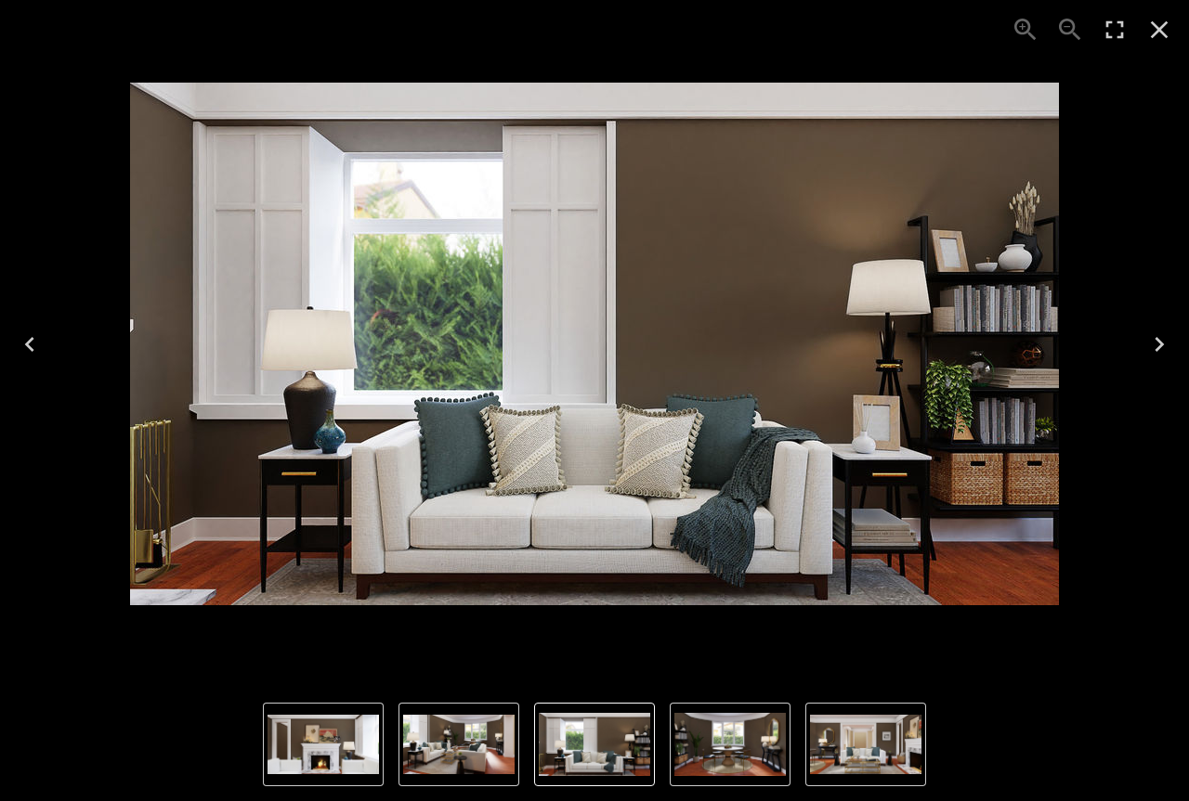
click at [1166, 14] on button "Close" at bounding box center [1159, 29] width 45 height 45
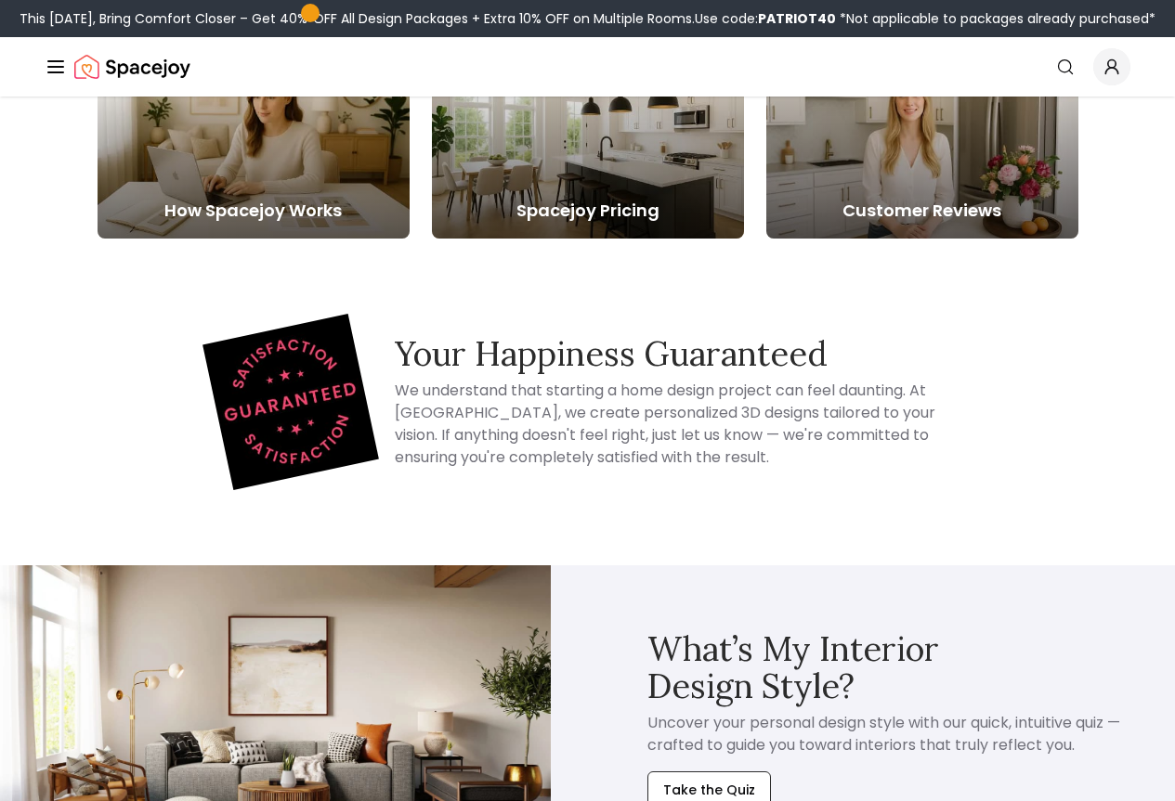
scroll to position [7916, 0]
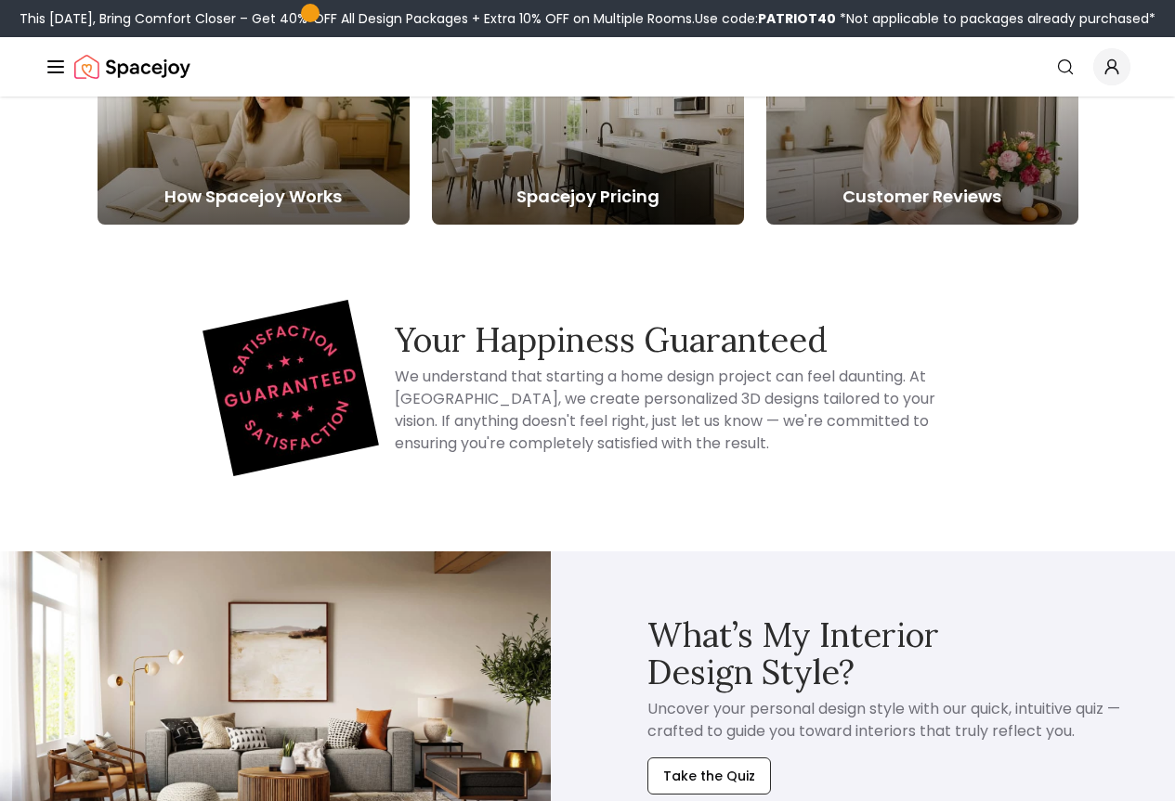
drag, startPoint x: 1076, startPoint y: 195, endPoint x: 1081, endPoint y: 184, distance: 12.1
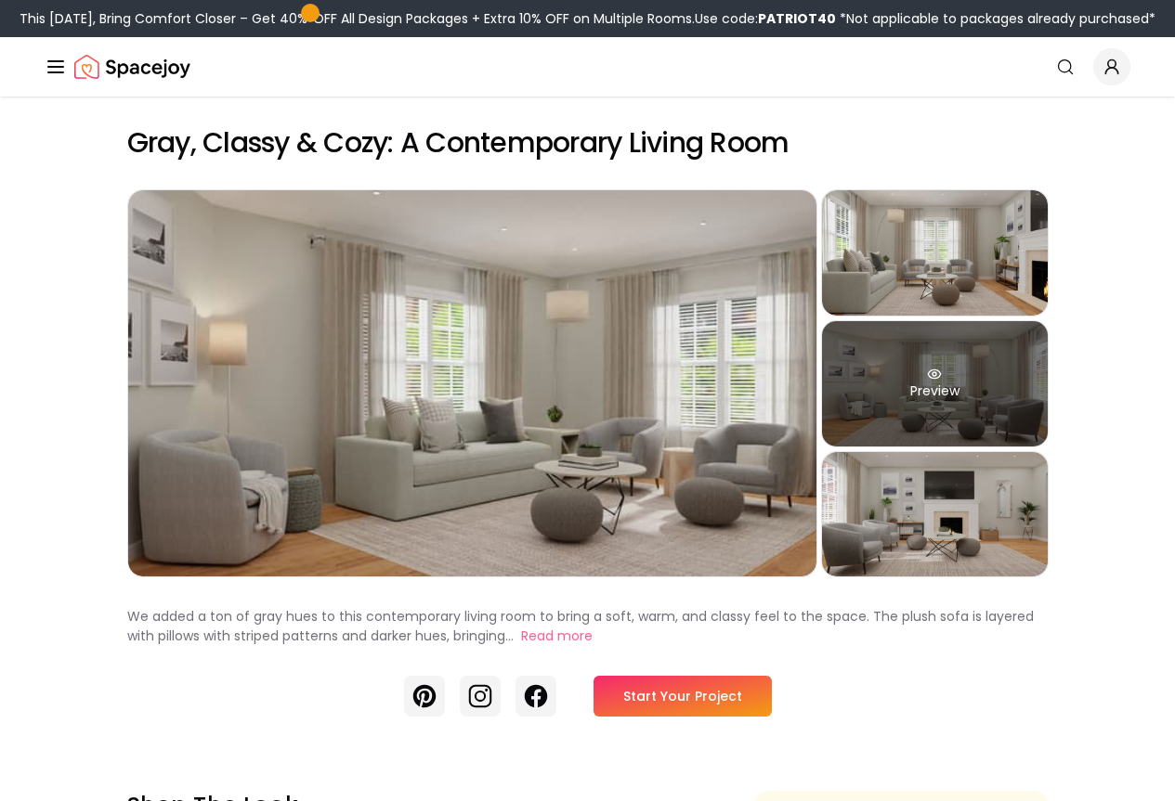
click at [985, 444] on div "Preview" at bounding box center [935, 383] width 226 height 125
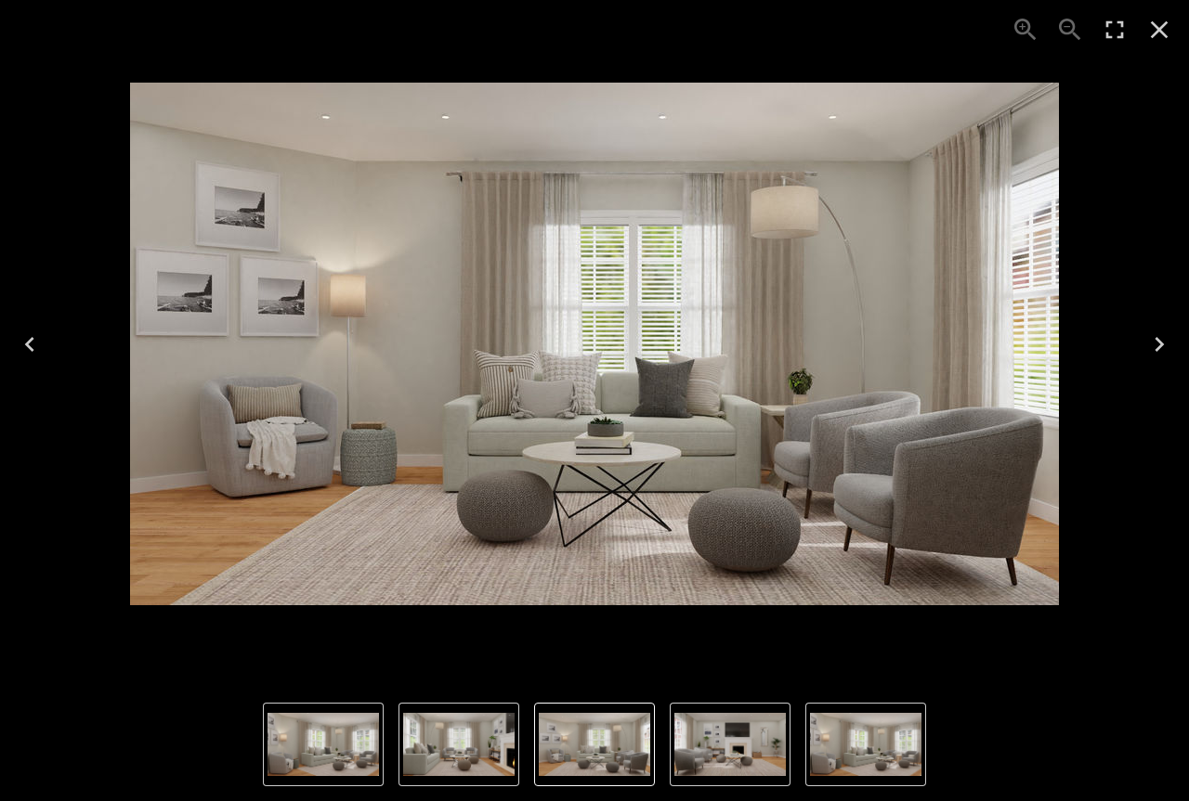
drag, startPoint x: 1146, startPoint y: 53, endPoint x: 1154, endPoint y: 37, distance: 17.9
click at [1152, 43] on div "Lightbox" at bounding box center [1092, 29] width 193 height 59
click at [1154, 37] on icon "Close" at bounding box center [1159, 30] width 30 height 30
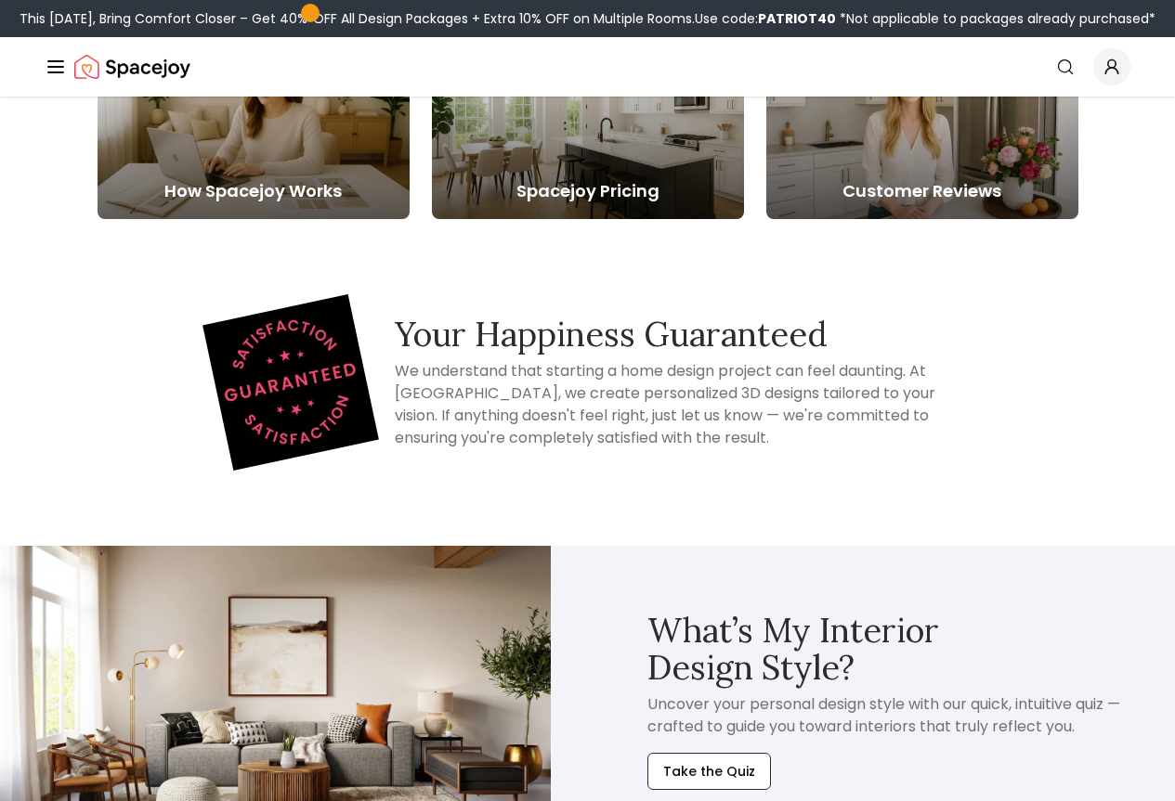
scroll to position [6652, 0]
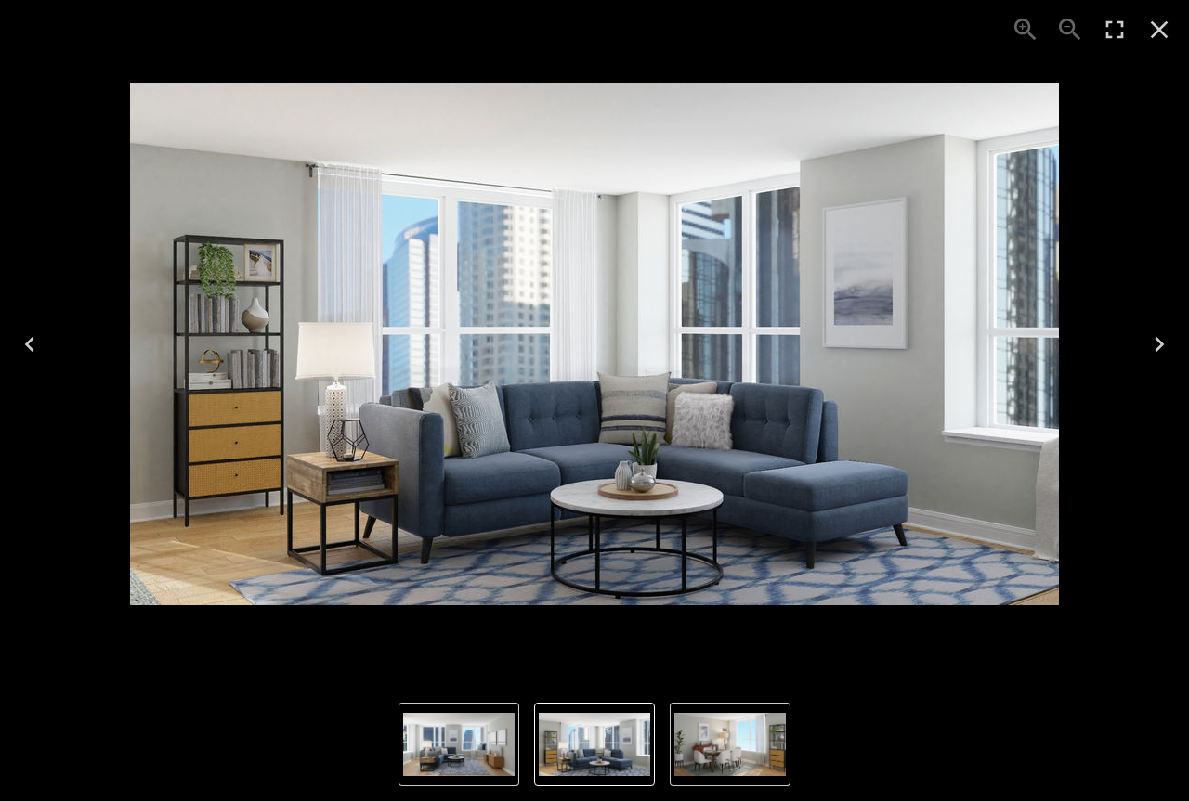
drag, startPoint x: 561, startPoint y: 320, endPoint x: 579, endPoint y: 293, distance: 33.0
click at [579, 293] on img "2 of 3" at bounding box center [594, 344] width 929 height 523
click at [1074, 126] on div "2 of 3" at bounding box center [594, 344] width 1159 height 658
drag, startPoint x: 1188, startPoint y: 6, endPoint x: 1149, endPoint y: 43, distance: 53.9
click at [1187, 7] on div "Lightbox" at bounding box center [1092, 29] width 193 height 59
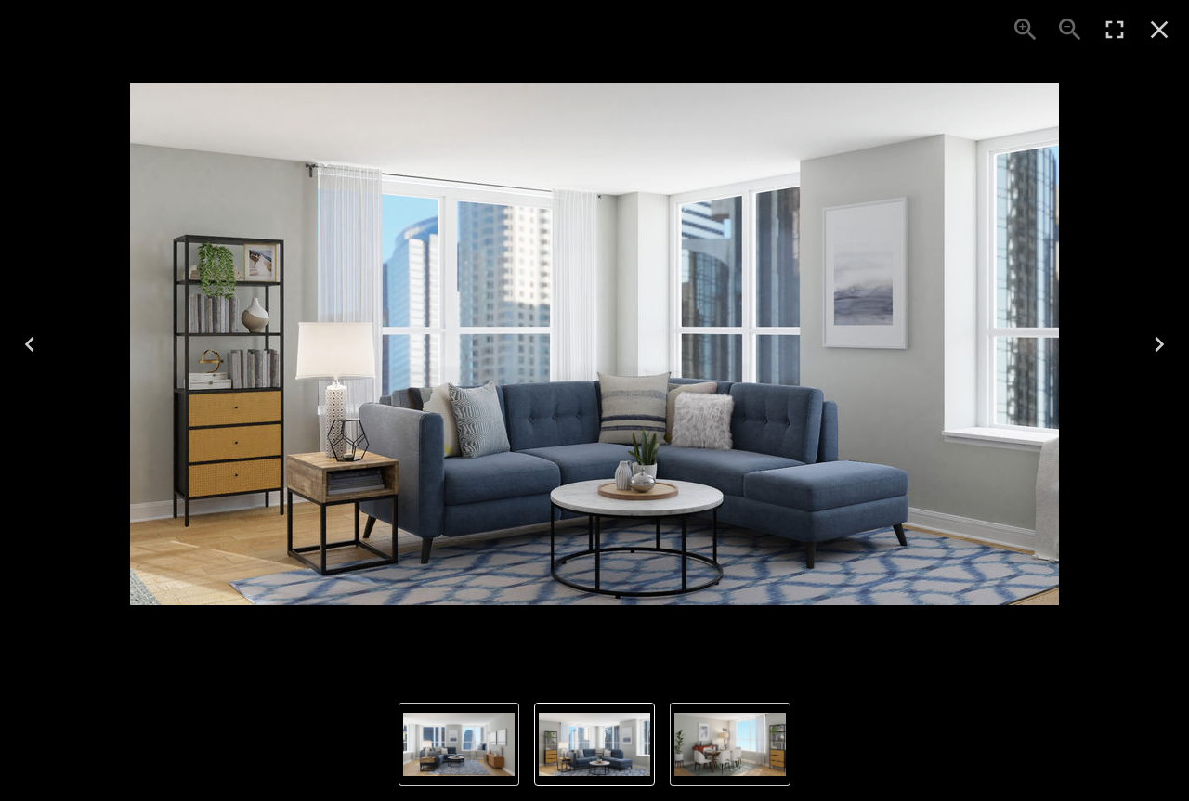
click at [1149, 43] on icon "Close" at bounding box center [1159, 30] width 30 height 30
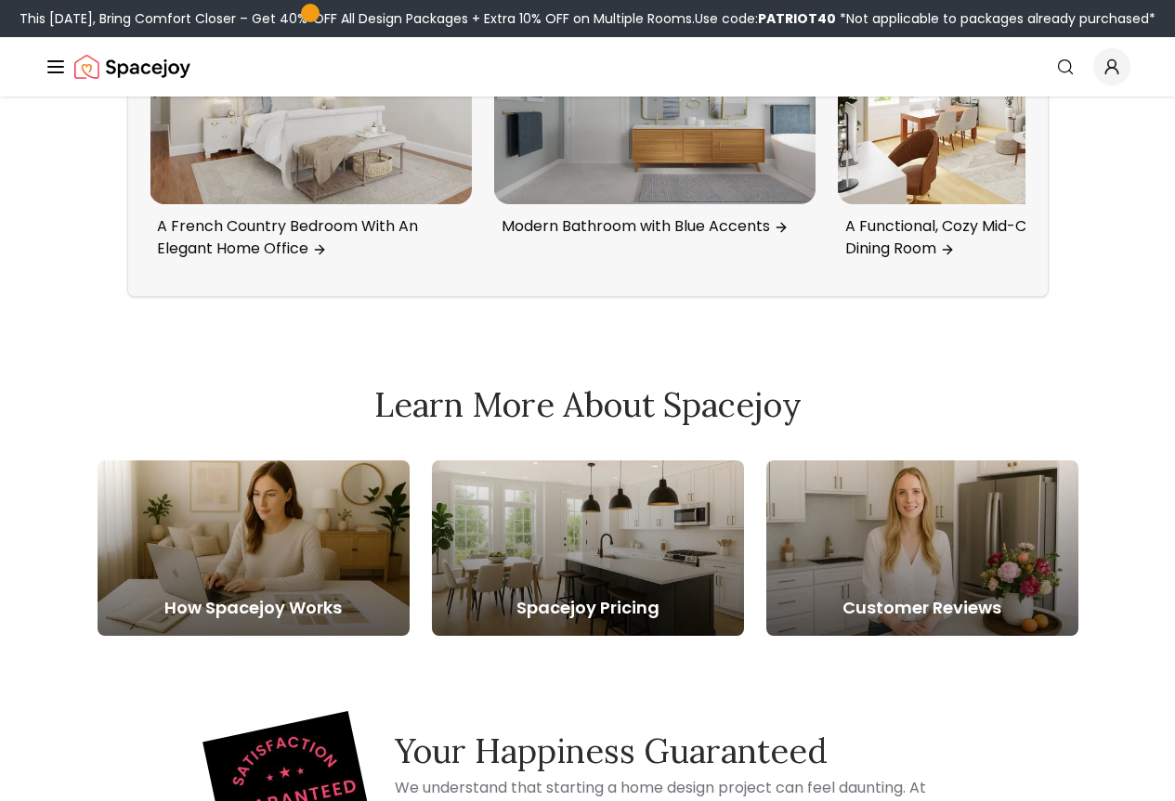
scroll to position [6804, 0]
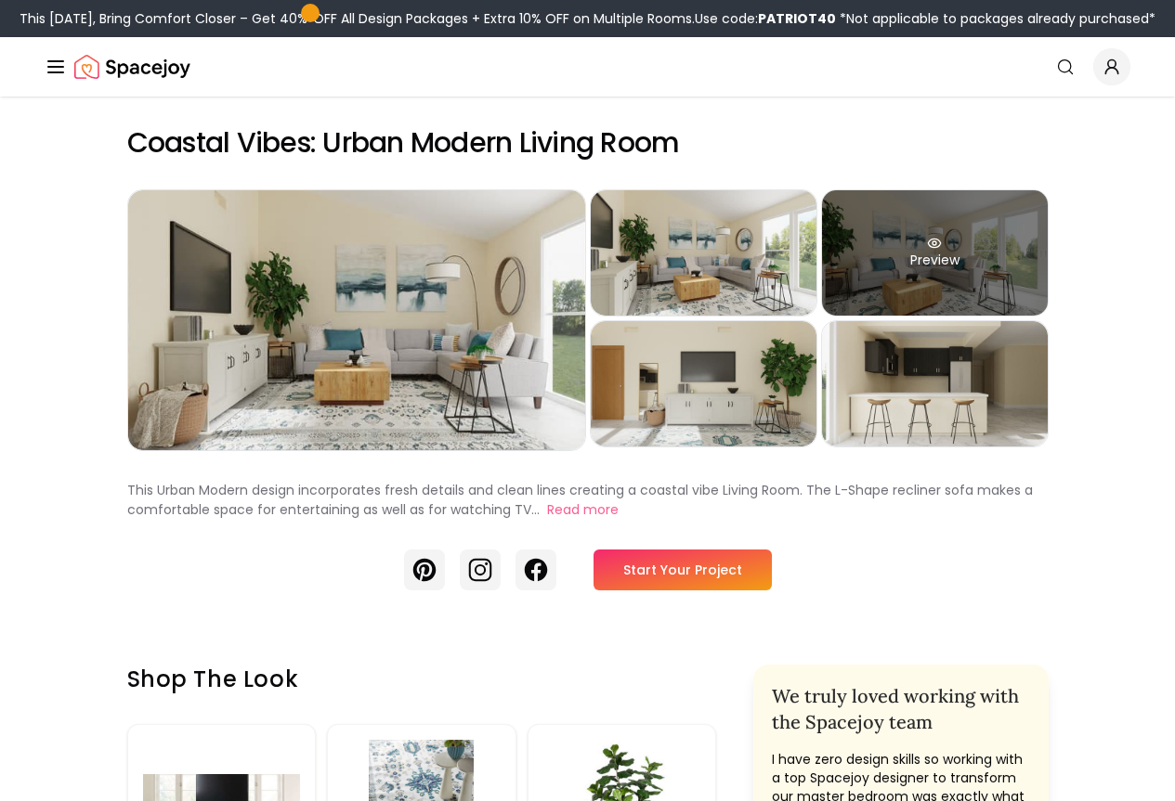
click at [1011, 283] on div "Preview" at bounding box center [935, 252] width 226 height 125
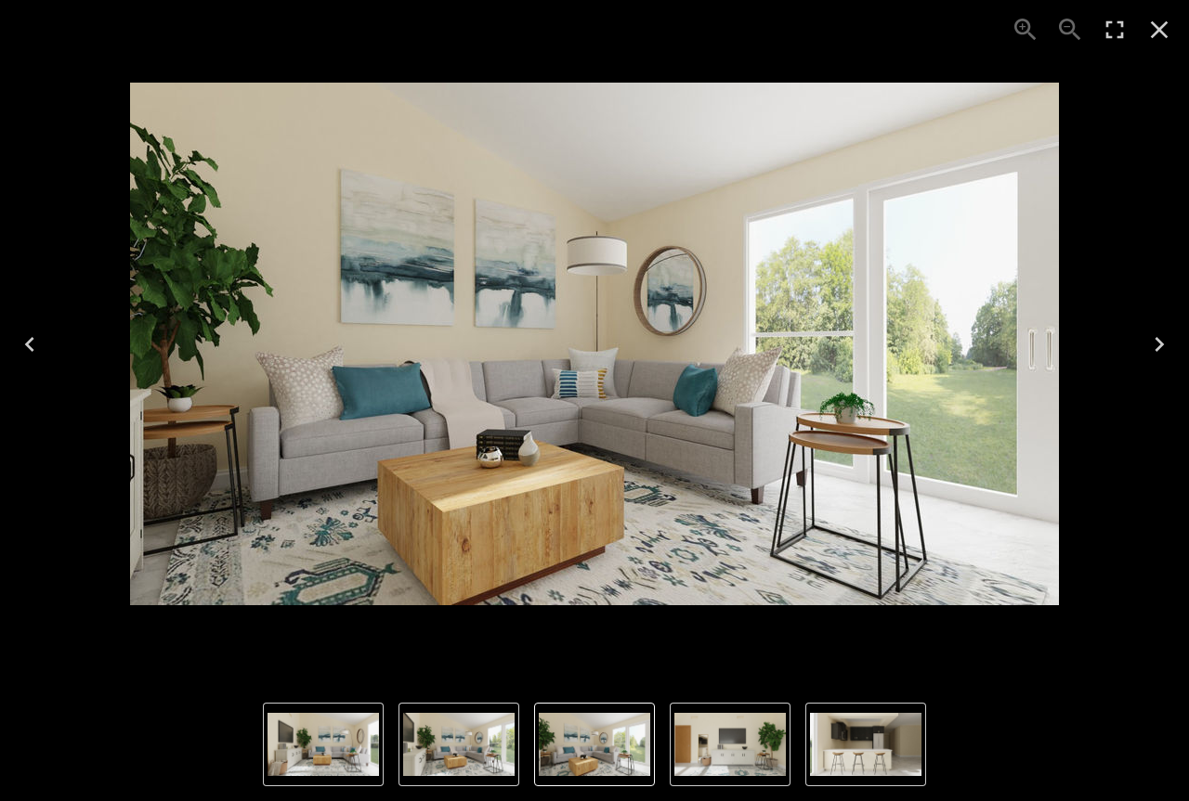
drag, startPoint x: 1178, startPoint y: 164, endPoint x: 1172, endPoint y: 58, distance: 106.9
click at [1174, 163] on div "3 of 5" at bounding box center [594, 344] width 1189 height 688
click at [606, 769] on img "3 of 5" at bounding box center [594, 744] width 111 height 63
click at [537, 766] on button "3 of 5" at bounding box center [594, 745] width 121 height 84
click at [455, 743] on img "2 of 5" at bounding box center [458, 744] width 111 height 63
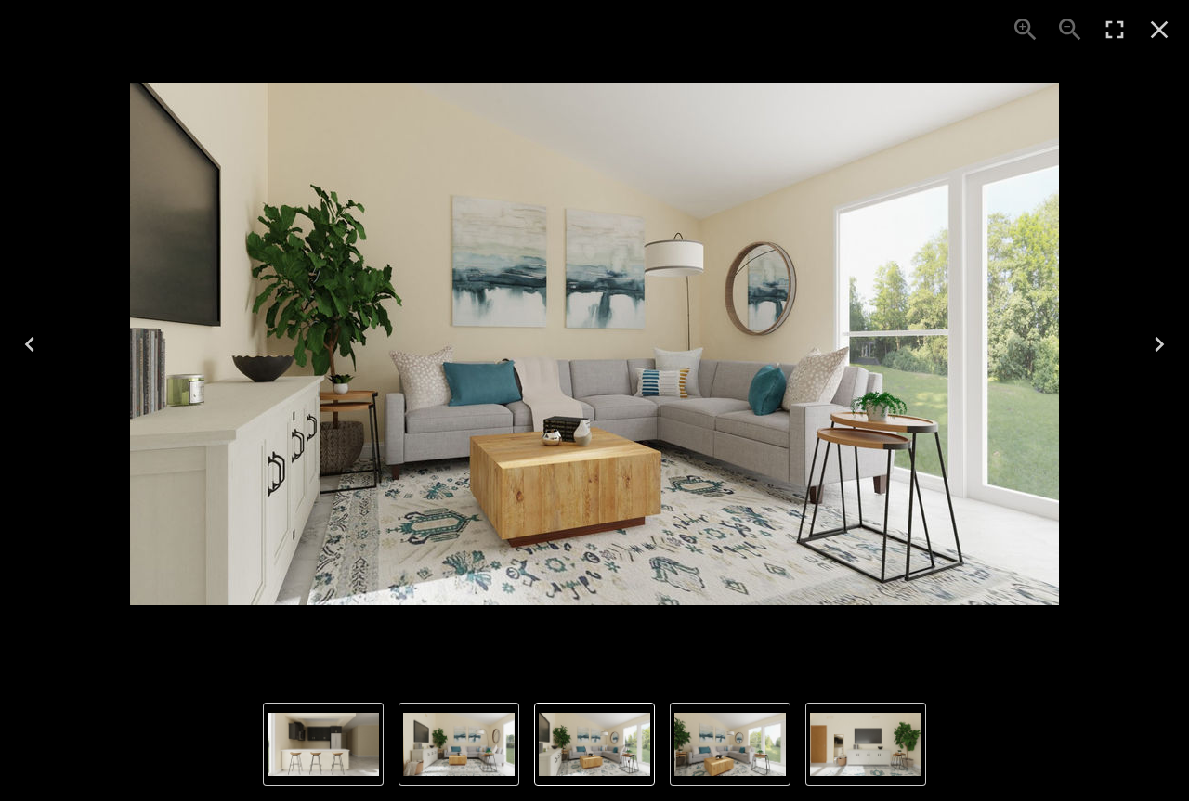
click at [1165, 18] on icon "Close" at bounding box center [1159, 30] width 30 height 30
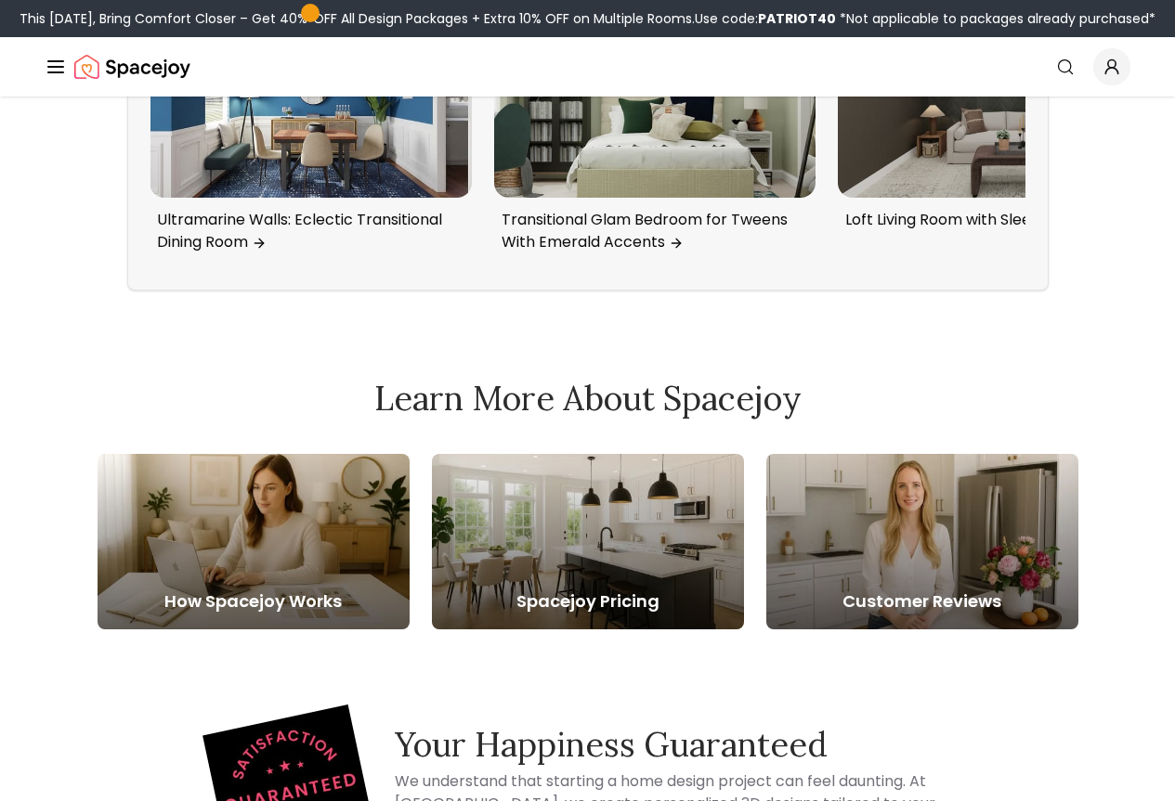
scroll to position [4347, 0]
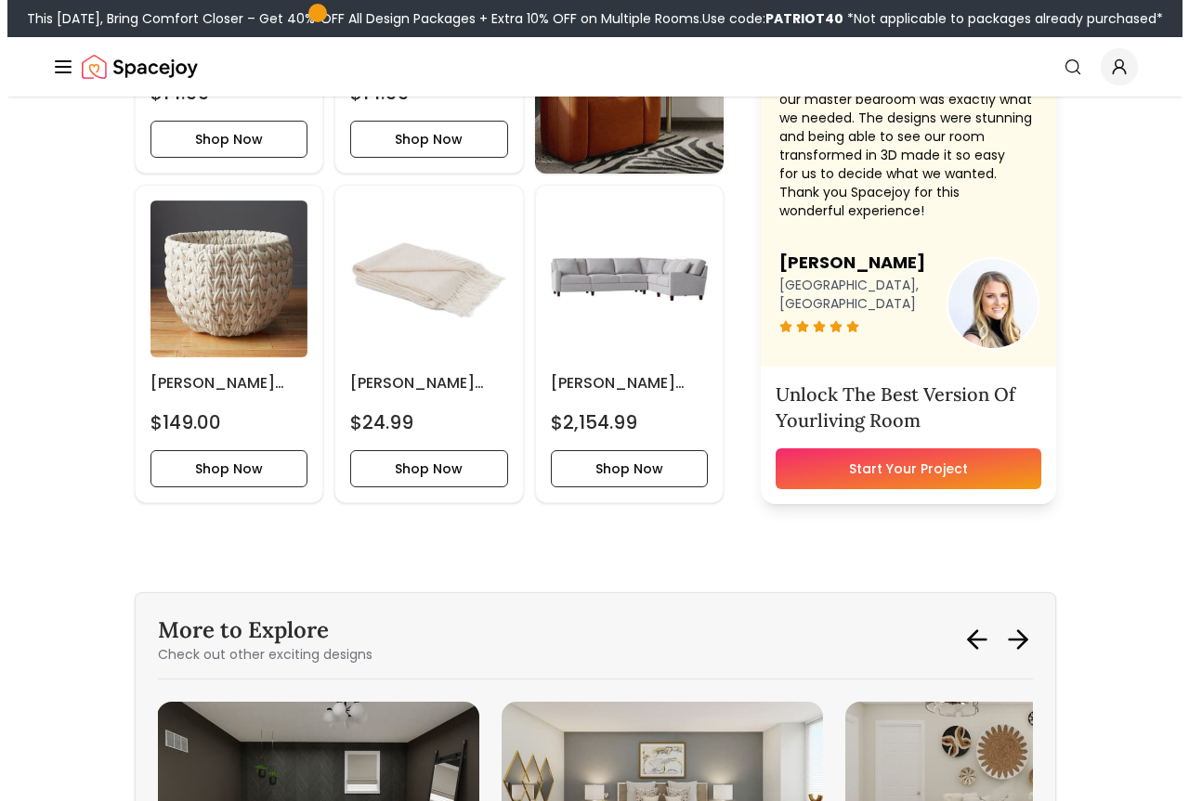
scroll to position [0, 0]
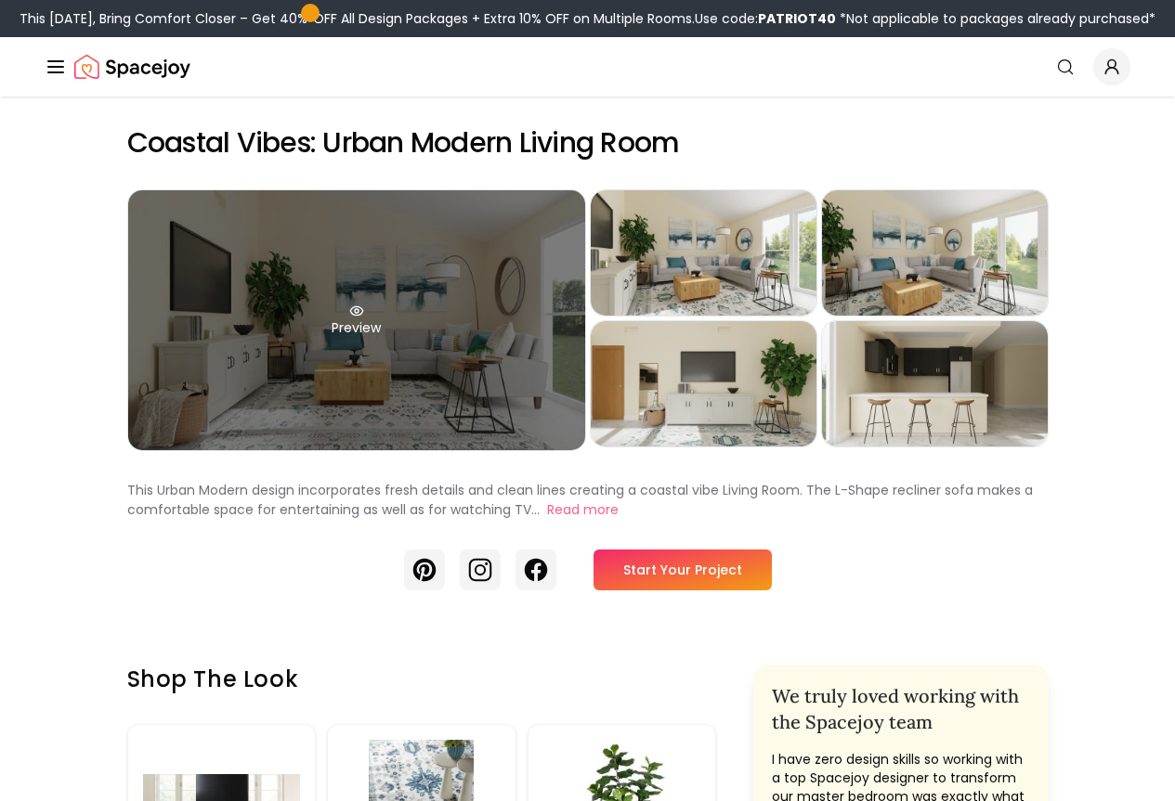
click at [468, 406] on div "Preview" at bounding box center [356, 320] width 457 height 260
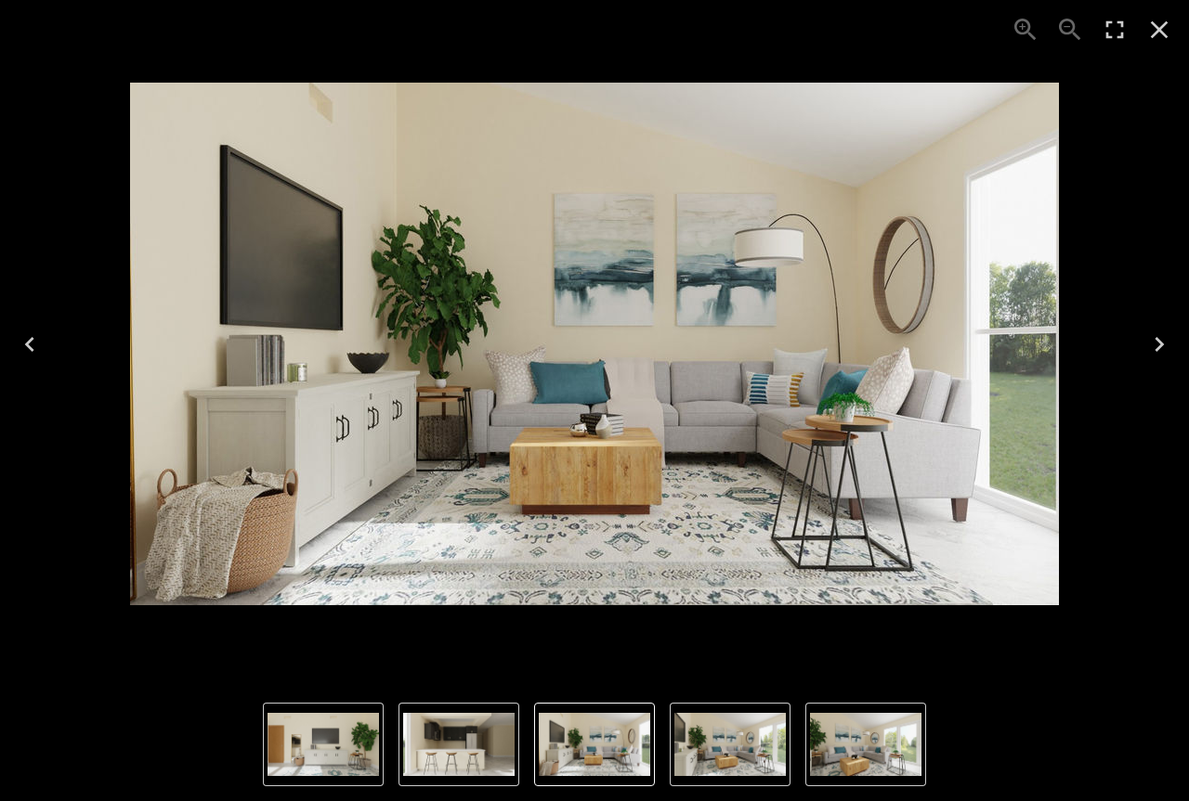
click at [565, 749] on img "1 of 5" at bounding box center [594, 744] width 111 height 63
click at [615, 741] on img "1 of 5" at bounding box center [594, 744] width 111 height 63
click at [762, 732] on img "2 of 5" at bounding box center [729, 744] width 111 height 63
